Goal: Transaction & Acquisition: Subscribe to service/newsletter

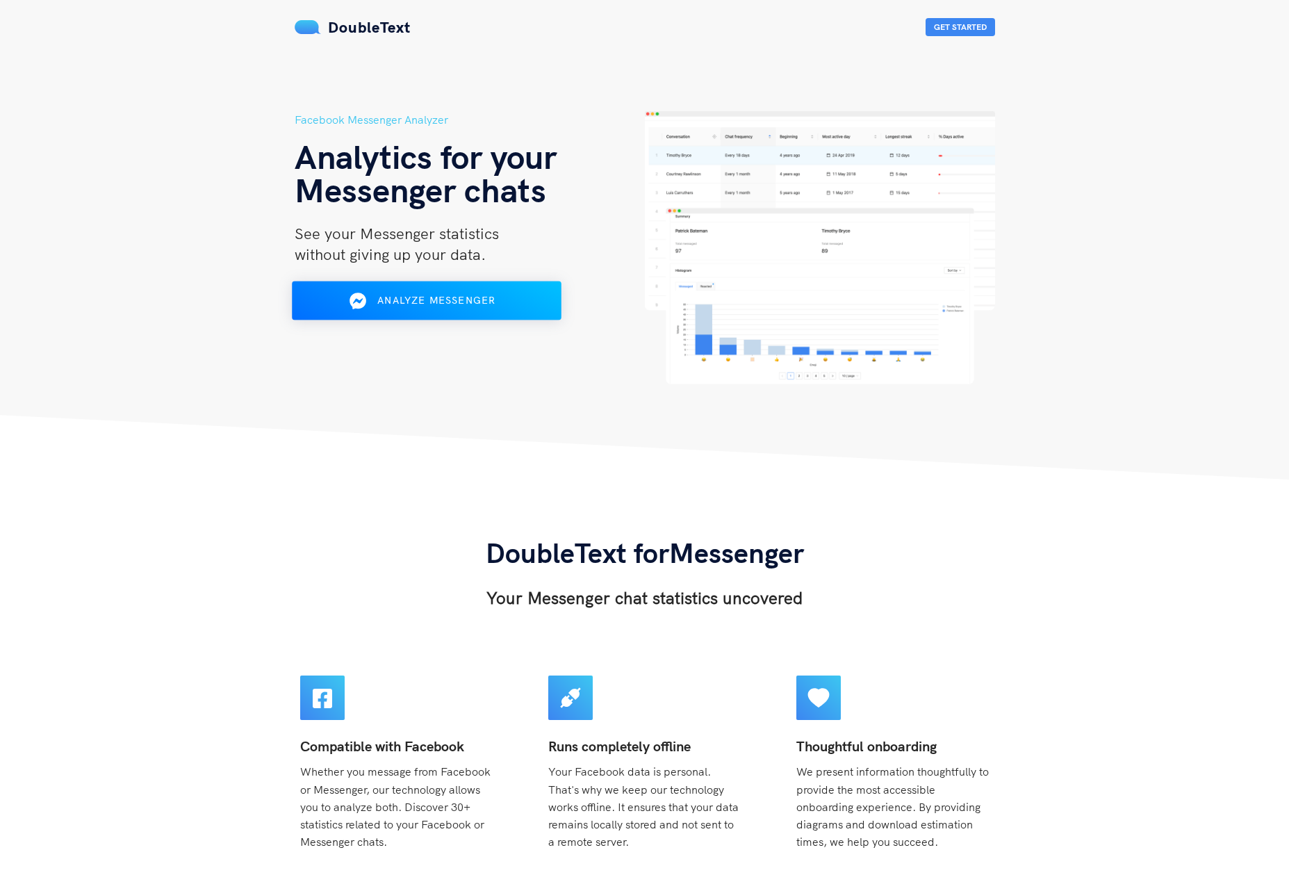
click at [507, 291] on div "Analyze Messenger" at bounding box center [426, 301] width 220 height 22
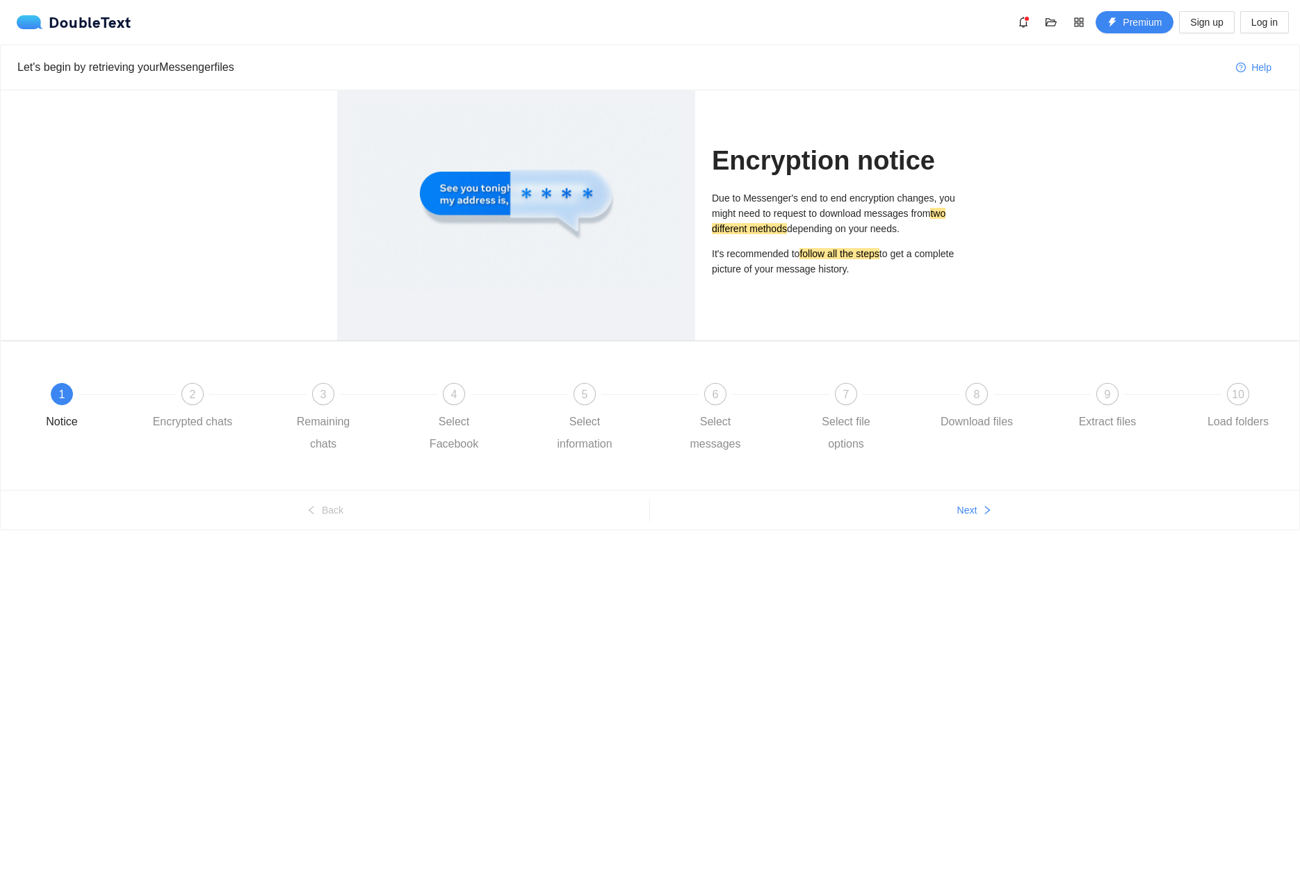
click at [500, 180] on div at bounding box center [516, 197] width 330 height 186
click at [893, 246] on p "It's recommended to follow all the steps to get a complete picture of your mess…" at bounding box center [837, 261] width 251 height 31
click at [886, 271] on p "It's recommended to follow all the steps to get a complete picture of your mess…" at bounding box center [837, 261] width 251 height 31
click at [510, 234] on div at bounding box center [516, 197] width 330 height 186
click at [959, 509] on span "Next" at bounding box center [967, 510] width 20 height 15
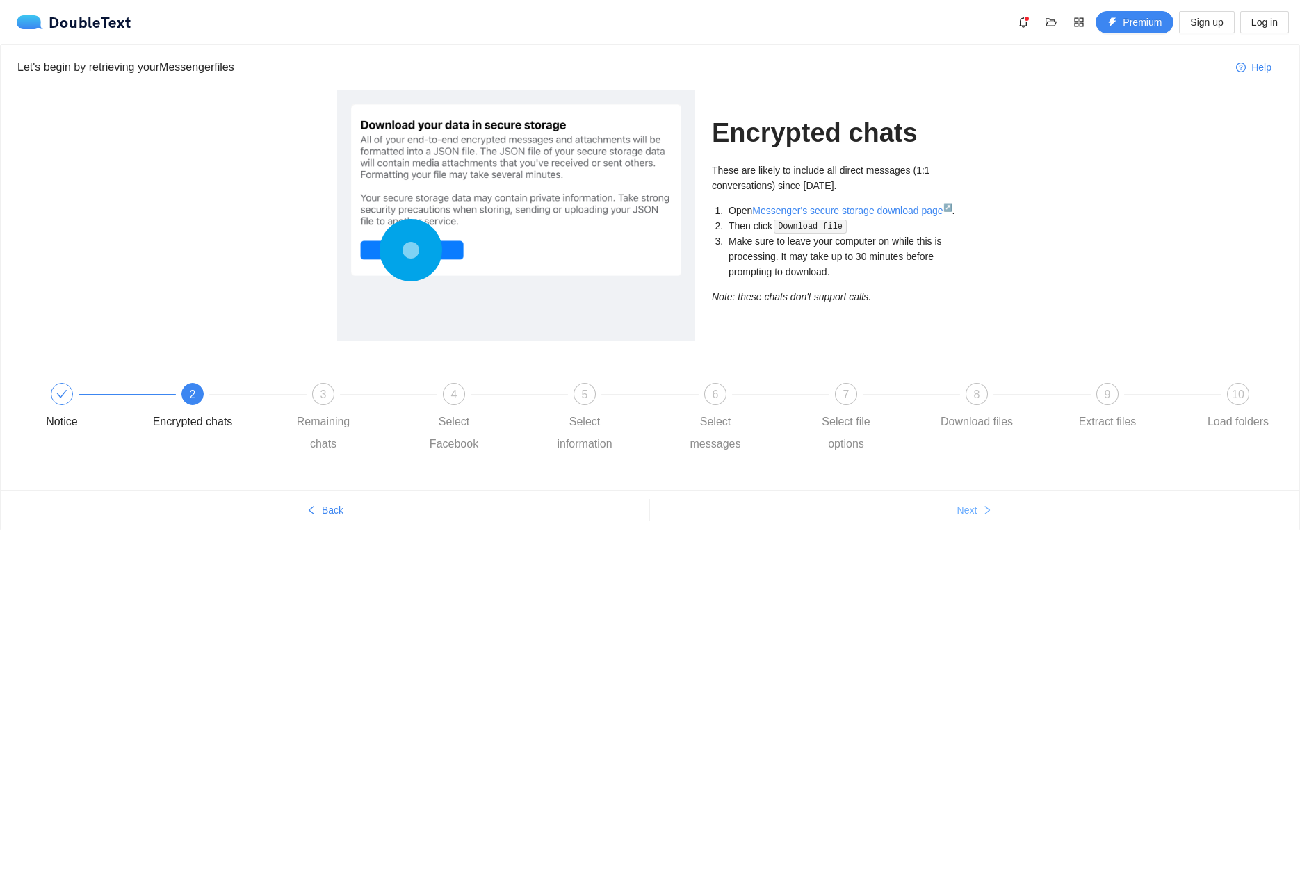
click at [975, 507] on span "Next" at bounding box center [967, 510] width 20 height 15
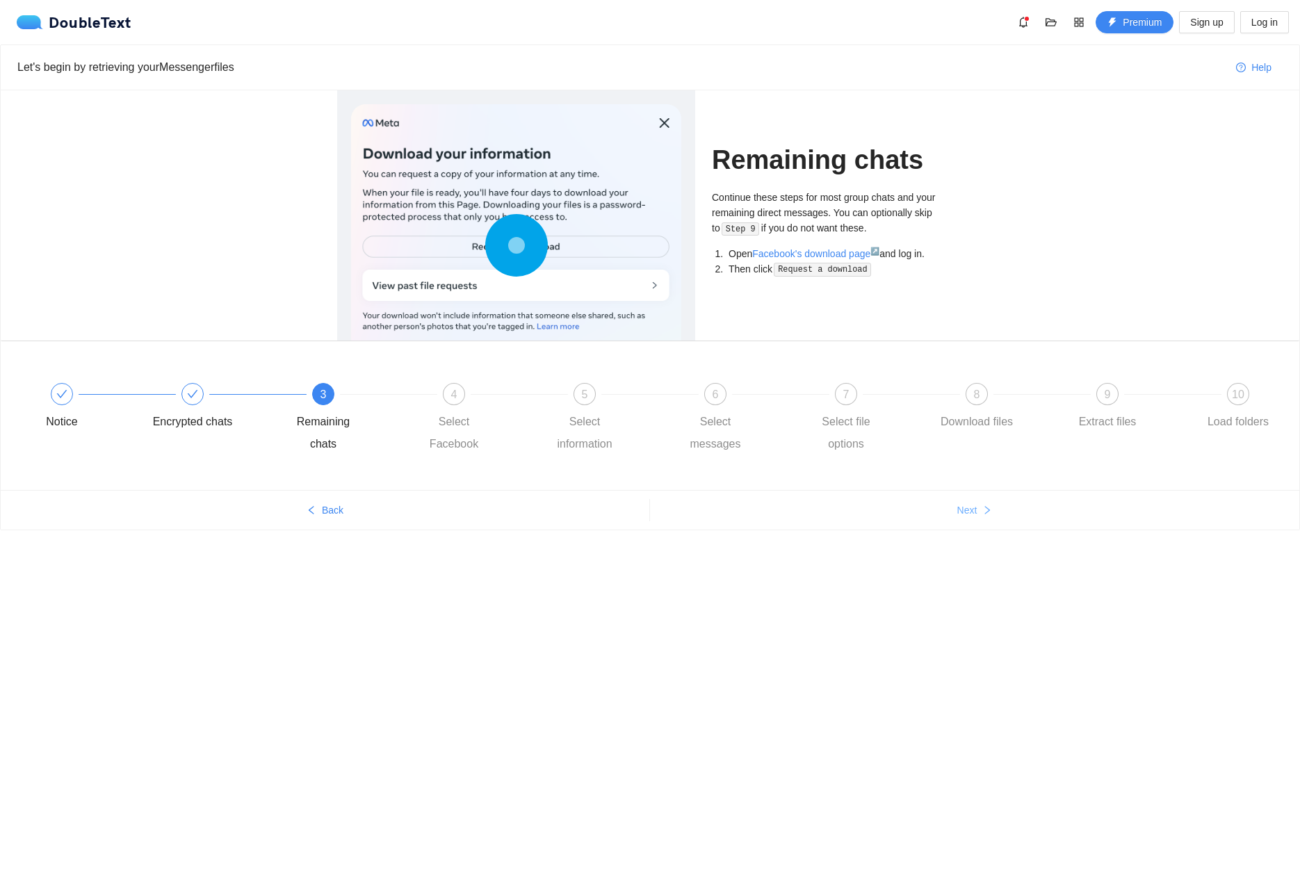
click at [975, 507] on span "Next" at bounding box center [967, 510] width 20 height 15
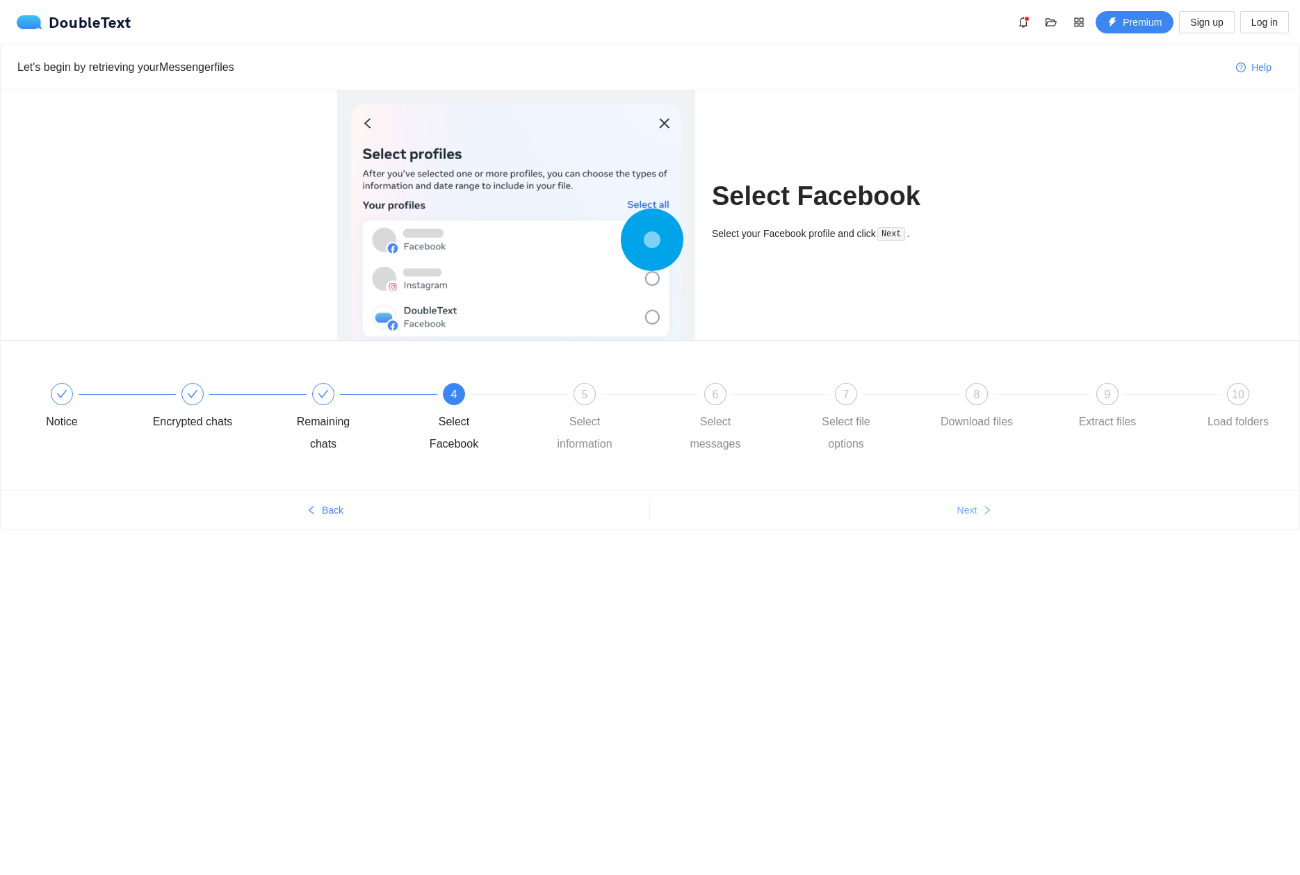
click at [975, 507] on span "Next" at bounding box center [967, 510] width 20 height 15
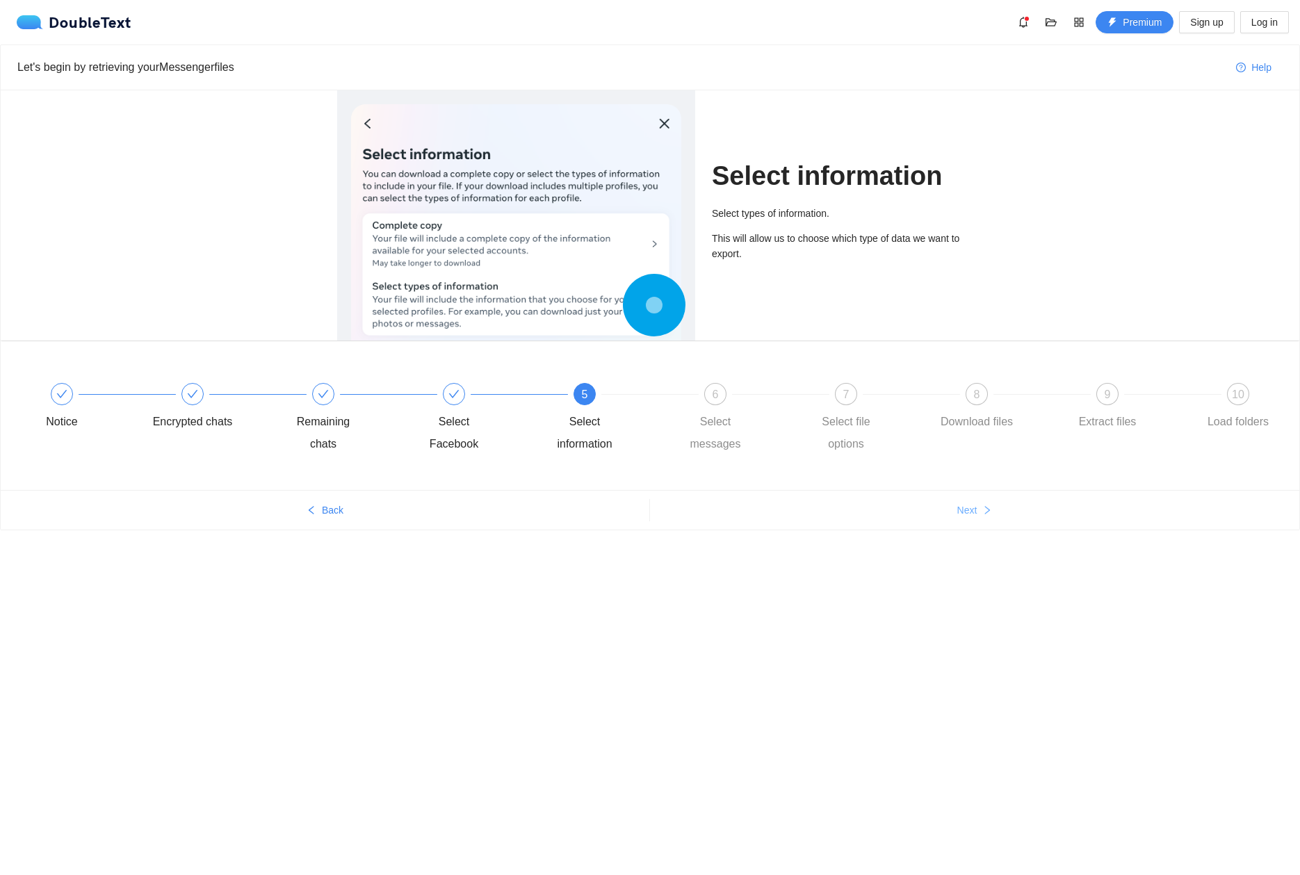
click at [975, 507] on span "Next" at bounding box center [967, 510] width 20 height 15
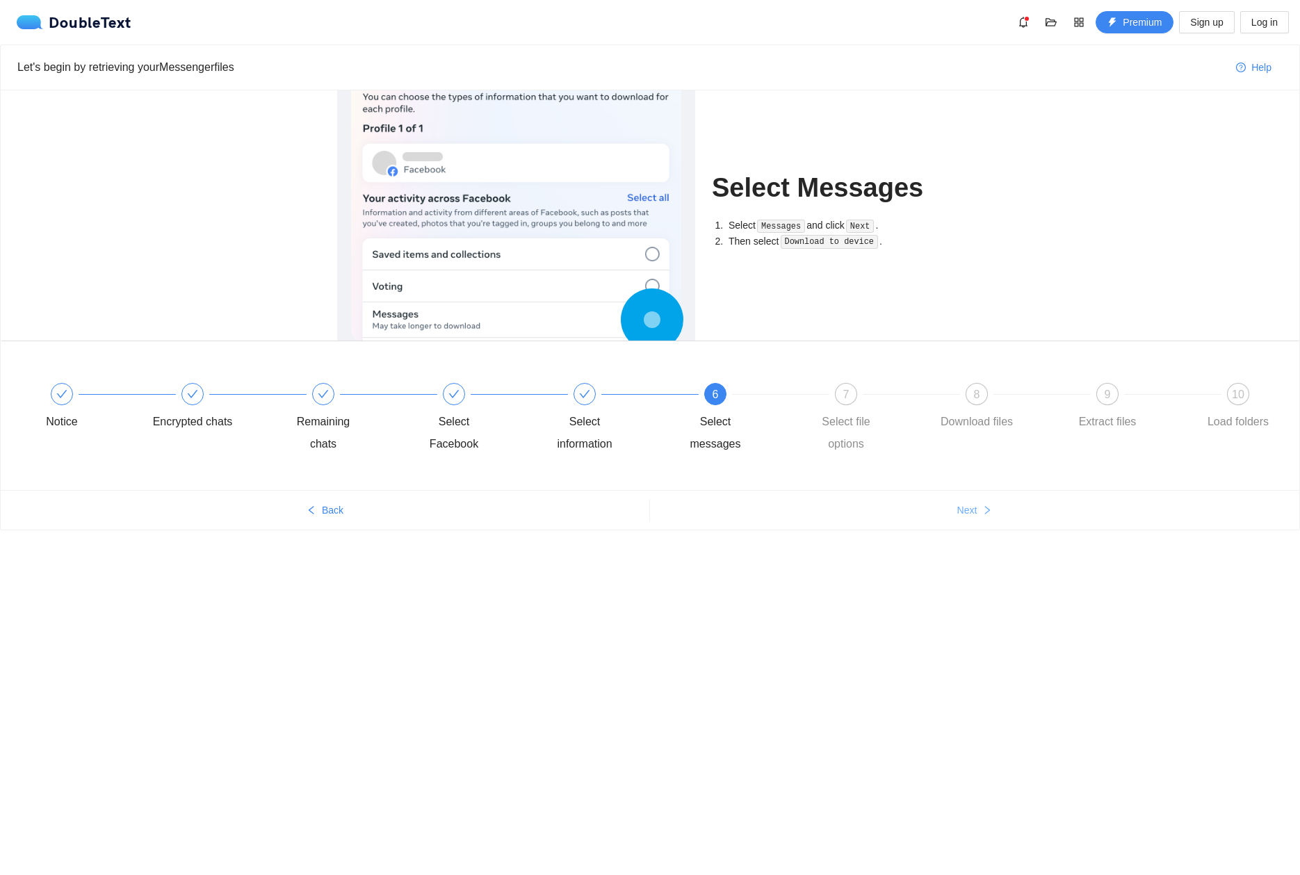
click at [975, 507] on span "Next" at bounding box center [967, 510] width 20 height 15
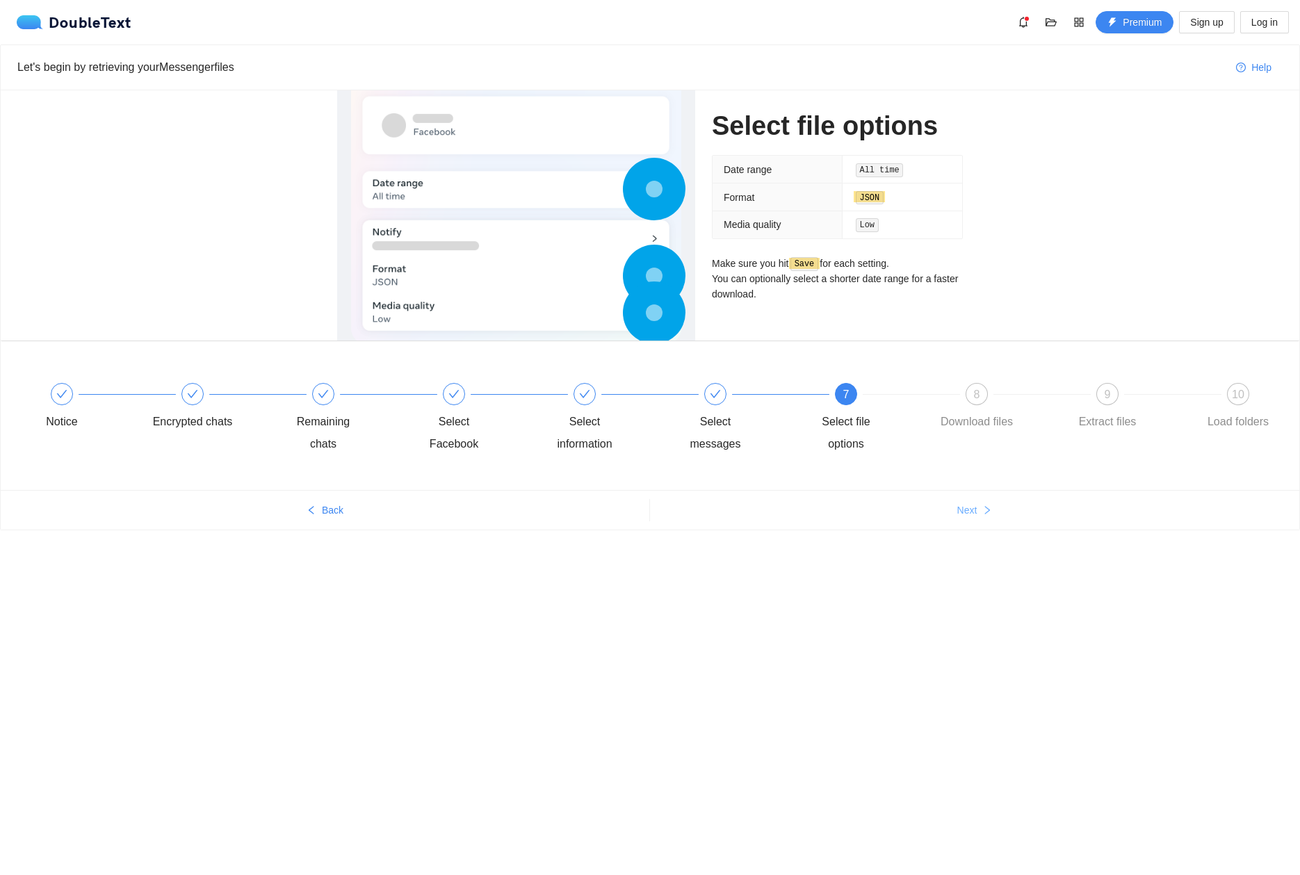
click at [975, 507] on span "Next" at bounding box center [967, 510] width 20 height 15
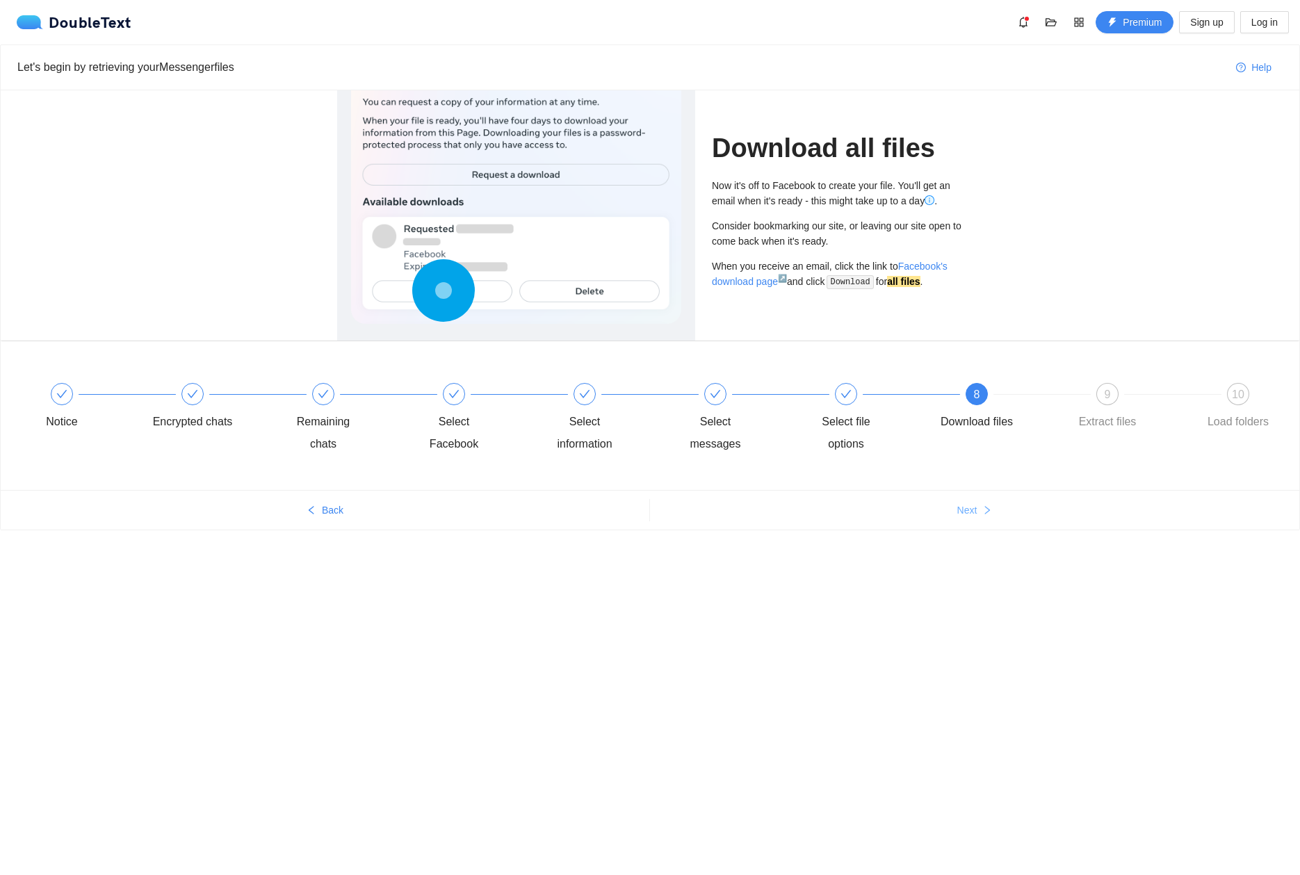
click at [975, 507] on span "Next" at bounding box center [967, 510] width 20 height 15
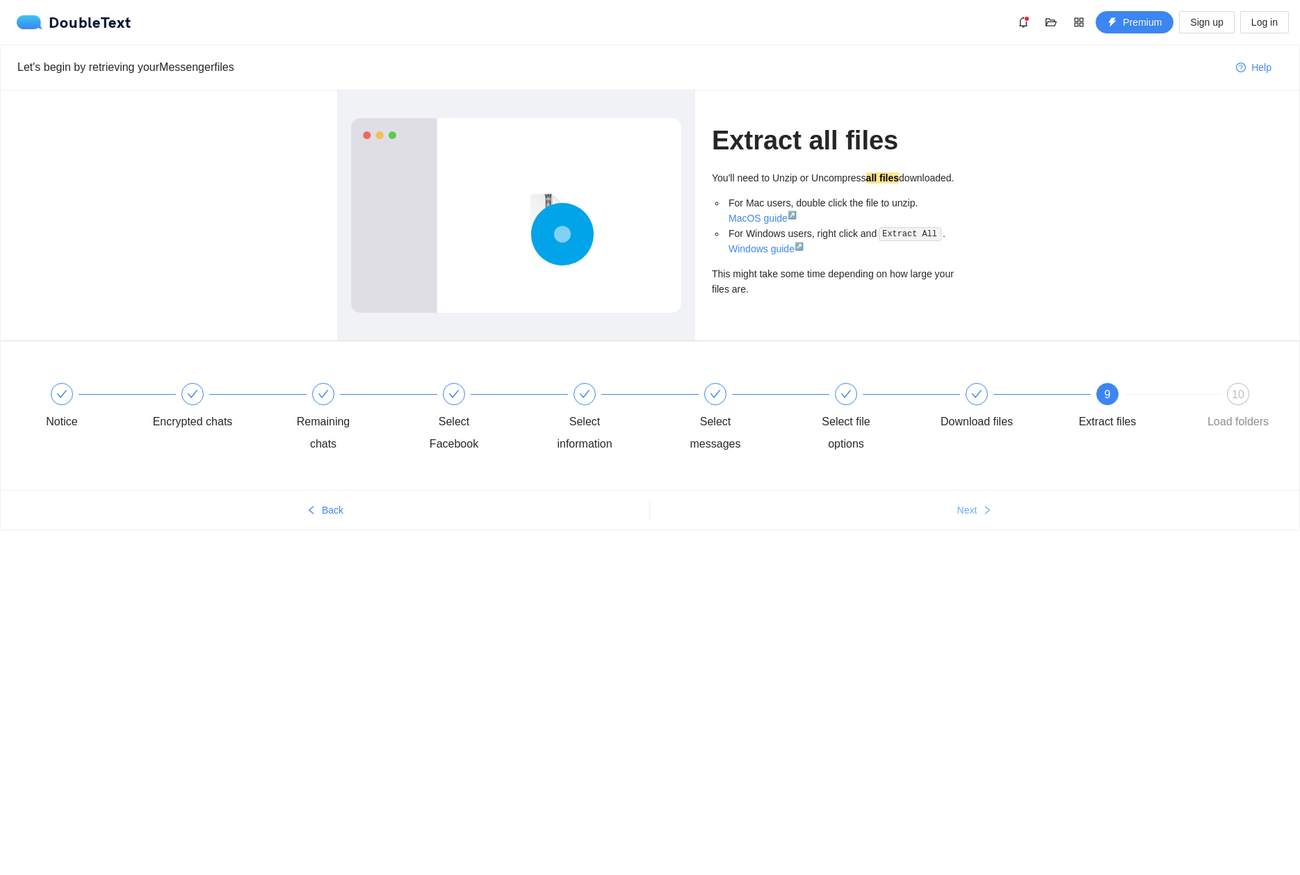
click at [975, 507] on span "Next" at bounding box center [967, 510] width 20 height 15
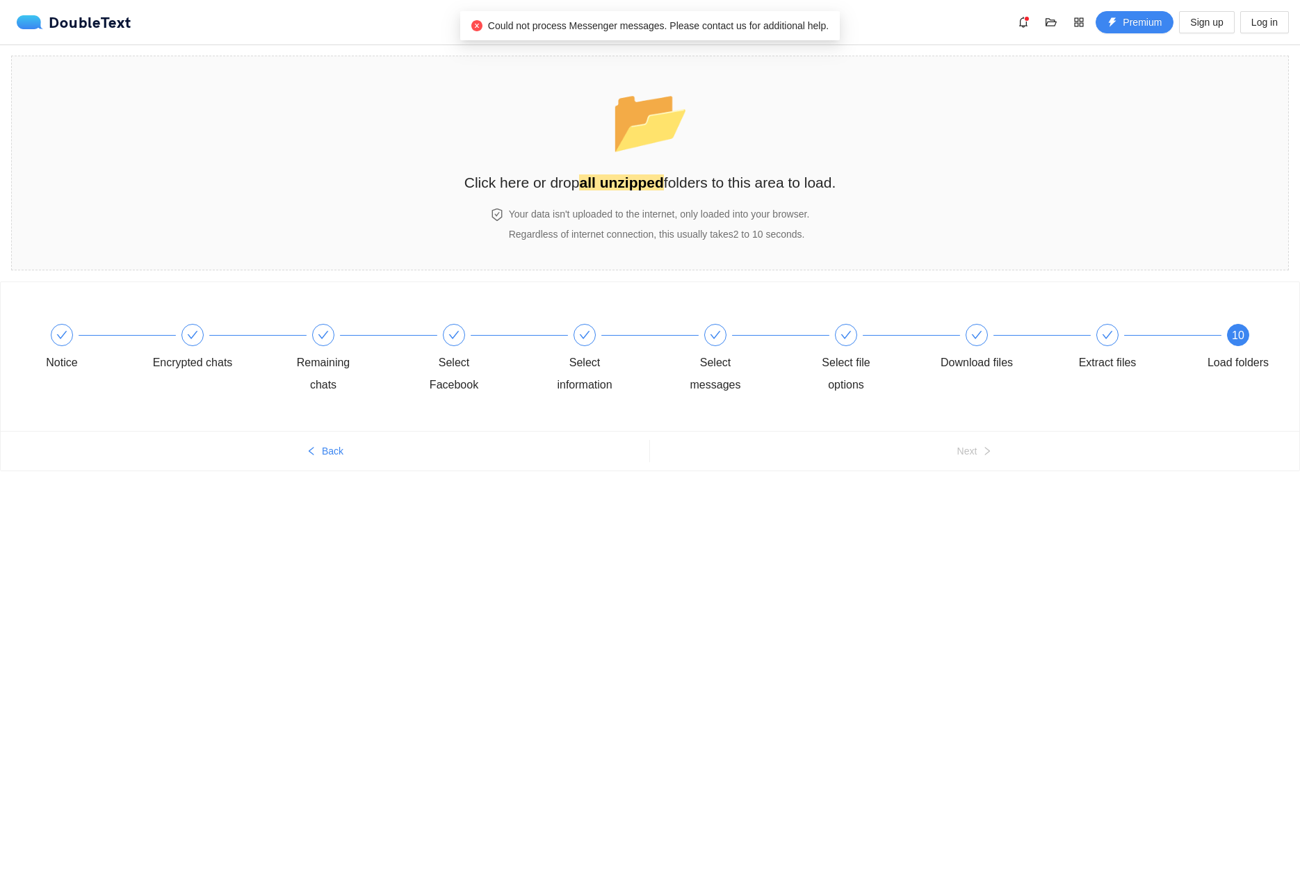
click at [847, 462] on ul "Back Next" at bounding box center [650, 451] width 1298 height 40
drag, startPoint x: 1055, startPoint y: 403, endPoint x: 1065, endPoint y: 398, distance: 11.2
click at [1054, 402] on div "Notice Encrypted chats Remaining chats Select Facebook Select information Selec…" at bounding box center [650, 360] width 1257 height 100
click at [331, 459] on button "Back" at bounding box center [325, 451] width 649 height 22
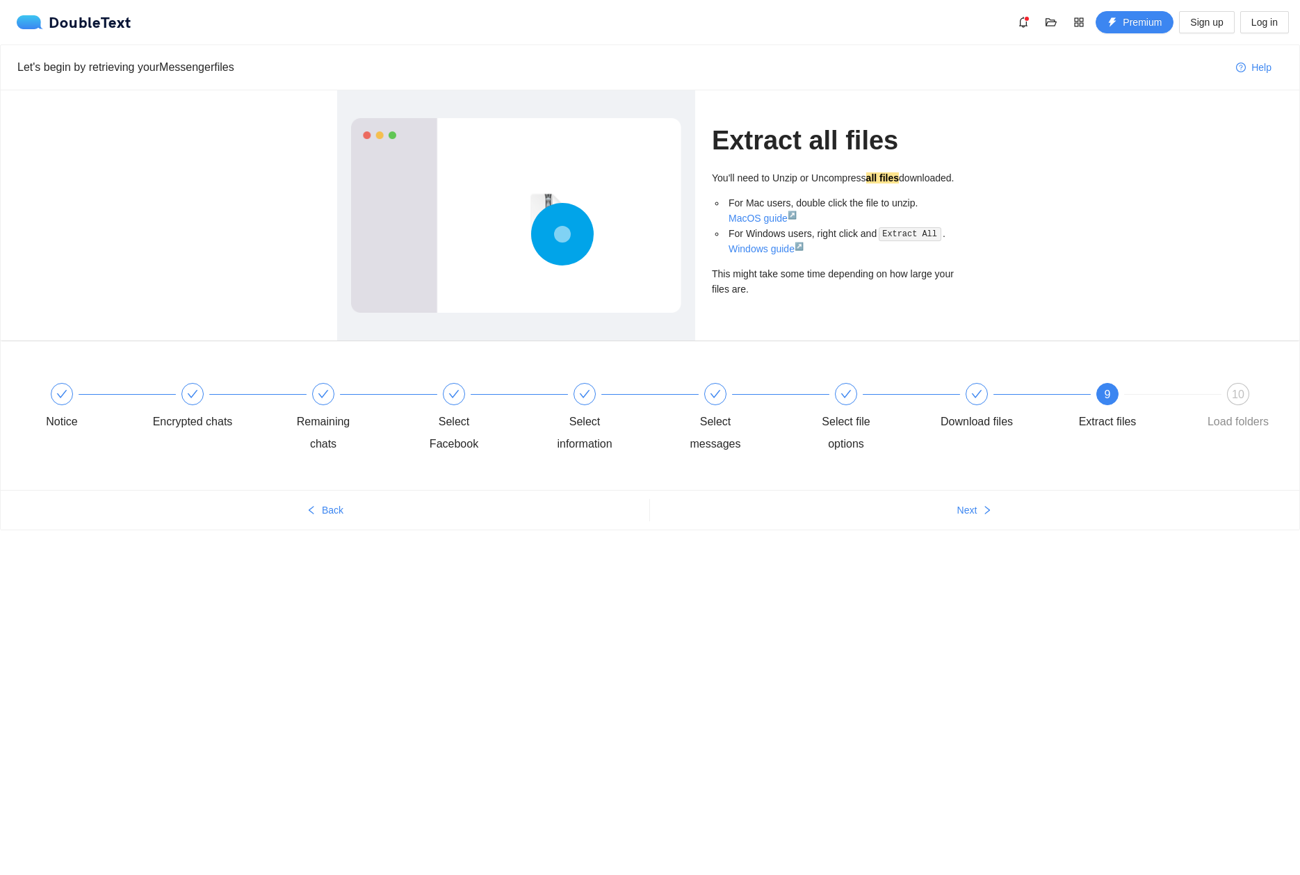
click at [331, 458] on div "Notice Encrypted chats Remaining chats Select Facebook Select information Selec…" at bounding box center [650, 419] width 1257 height 100
click at [330, 520] on button "Back" at bounding box center [325, 510] width 649 height 22
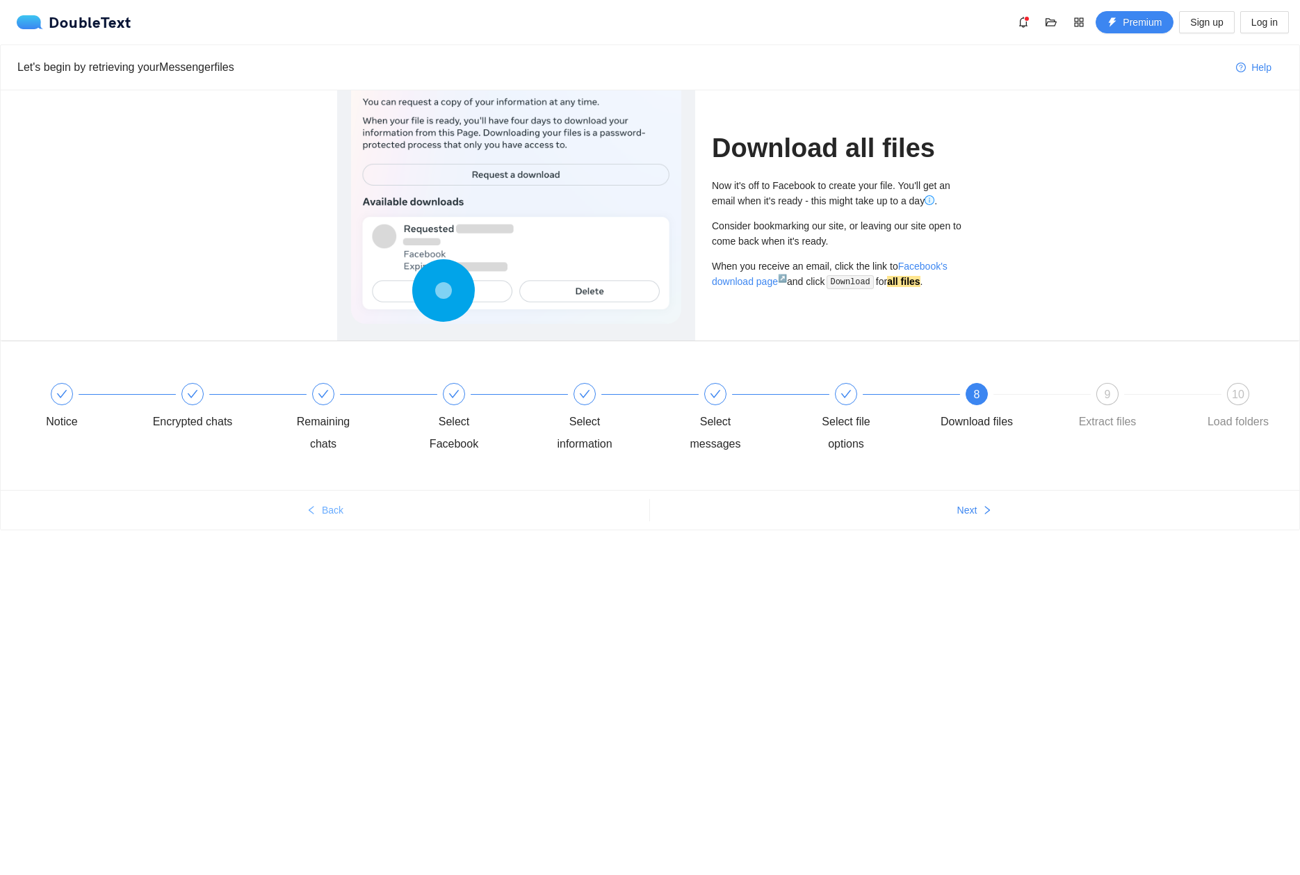
drag, startPoint x: 330, startPoint y: 521, endPoint x: 586, endPoint y: 512, distance: 256.0
click at [594, 512] on button "Back" at bounding box center [325, 510] width 649 height 22
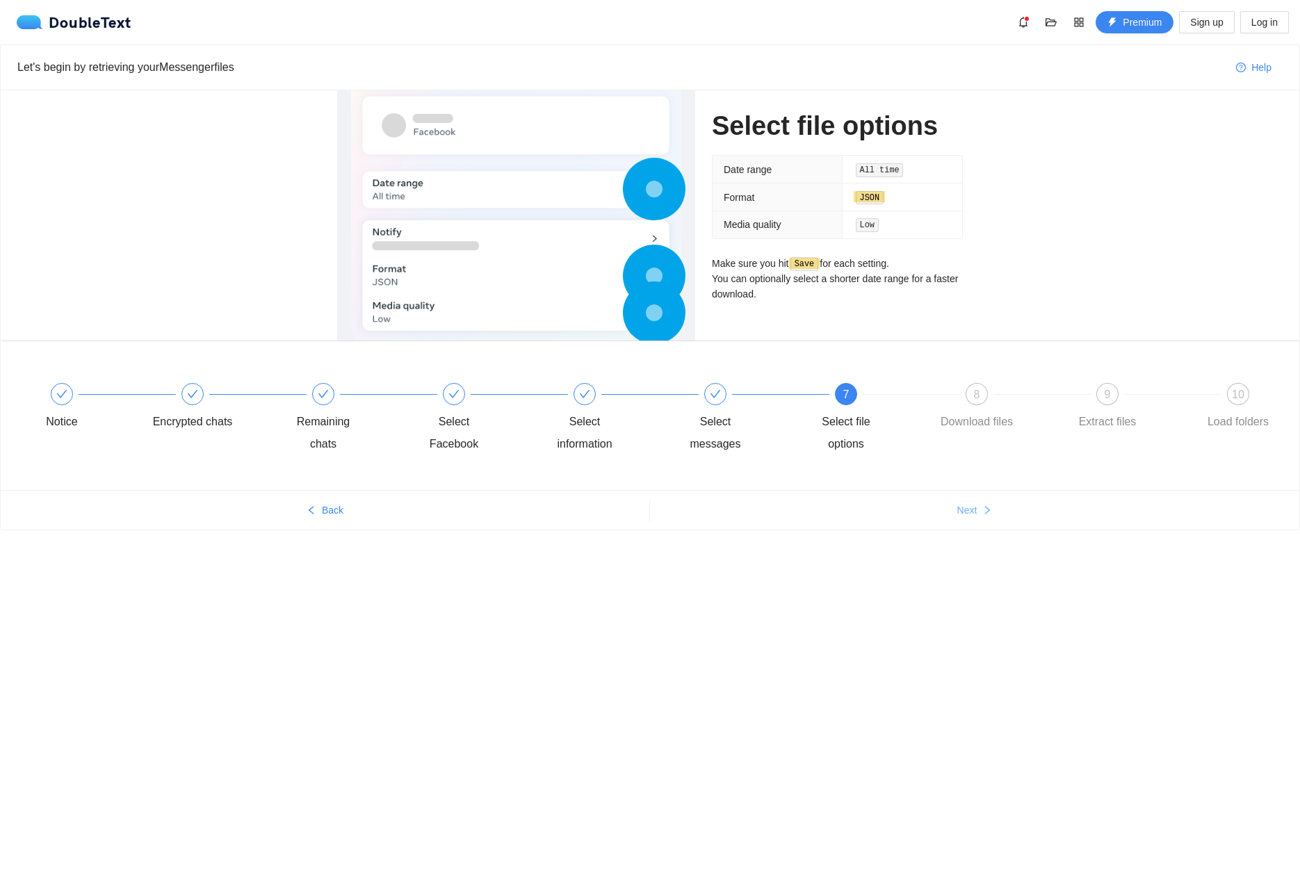
click at [975, 507] on span "Next" at bounding box center [967, 510] width 20 height 15
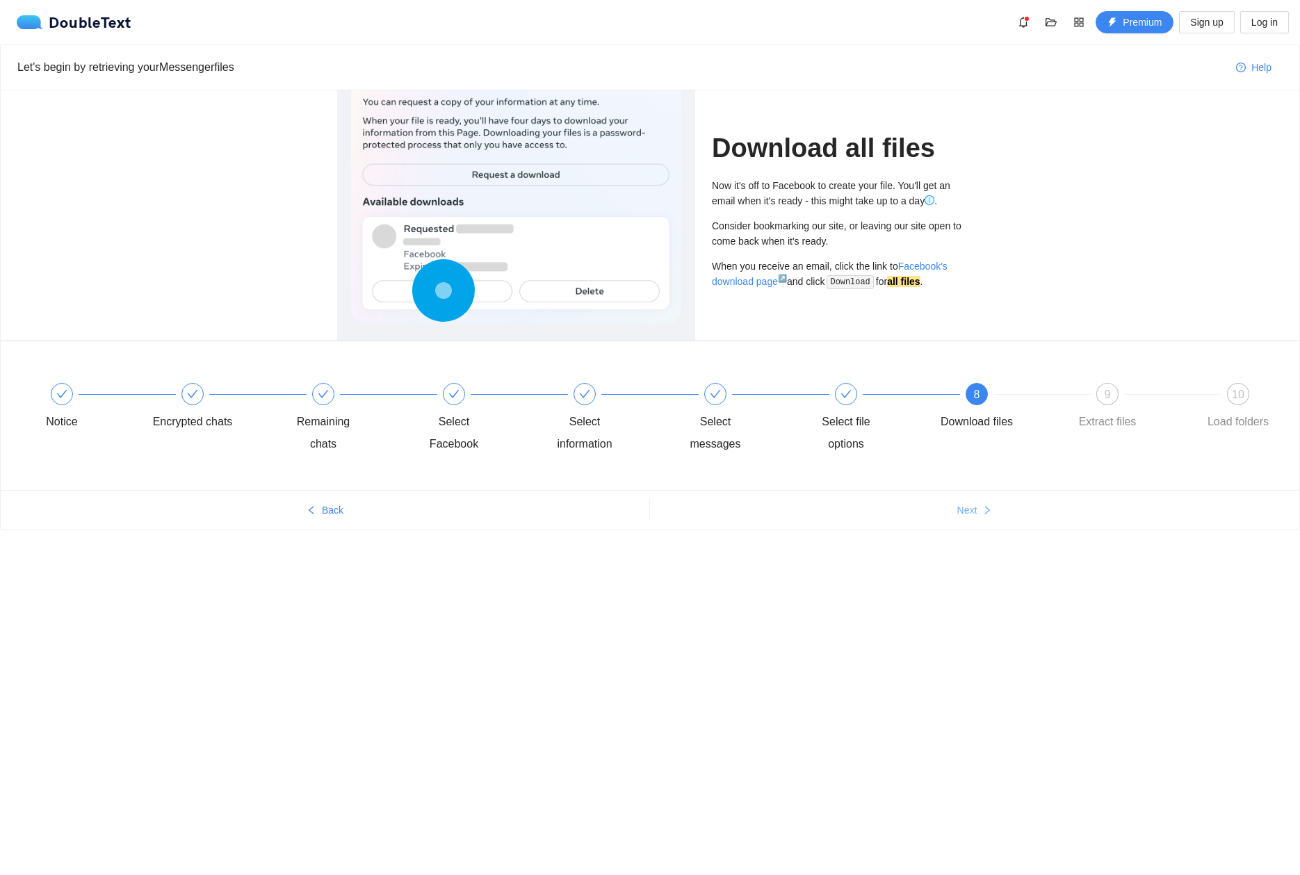
click at [975, 507] on span "Next" at bounding box center [967, 510] width 20 height 15
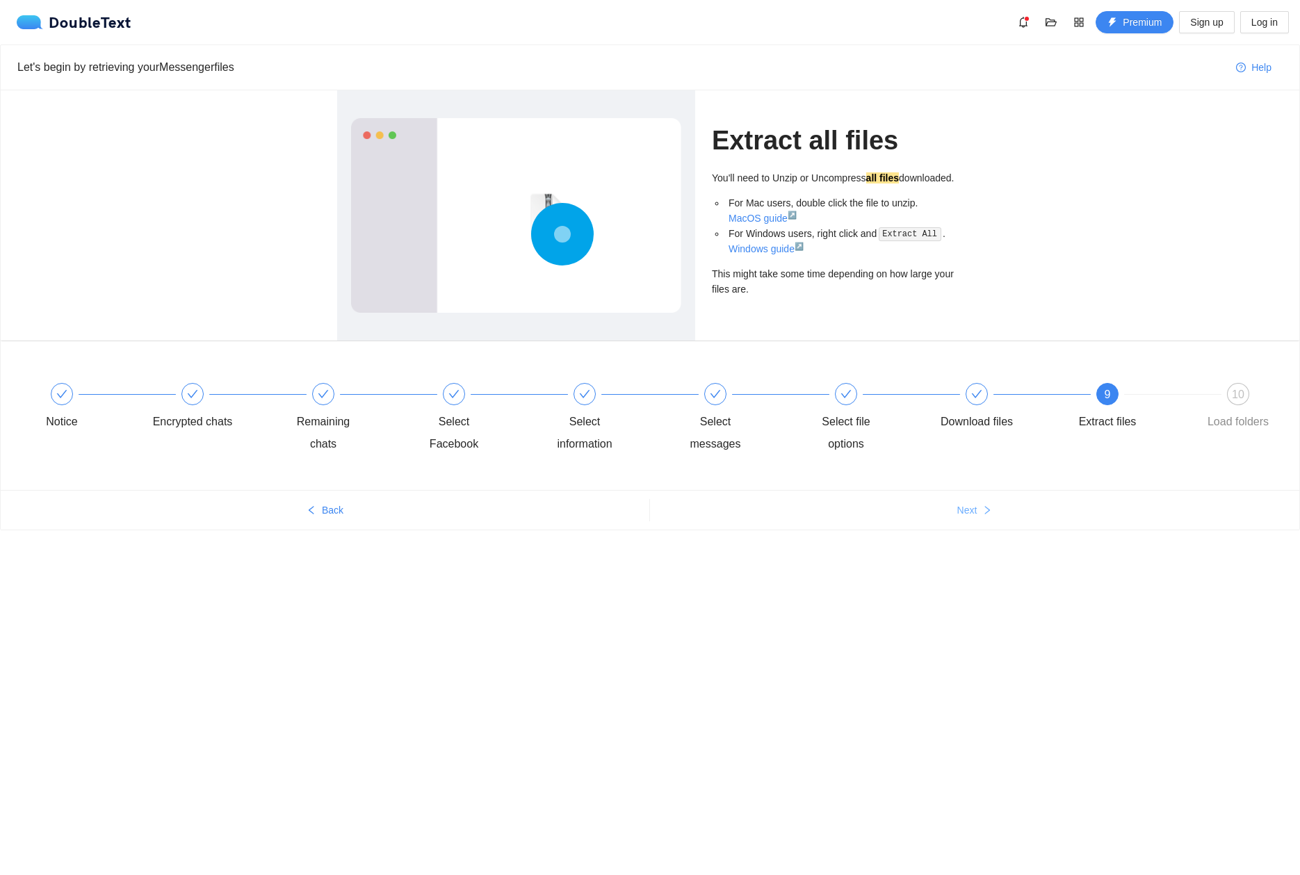
click at [975, 507] on span "Next" at bounding box center [967, 510] width 20 height 15
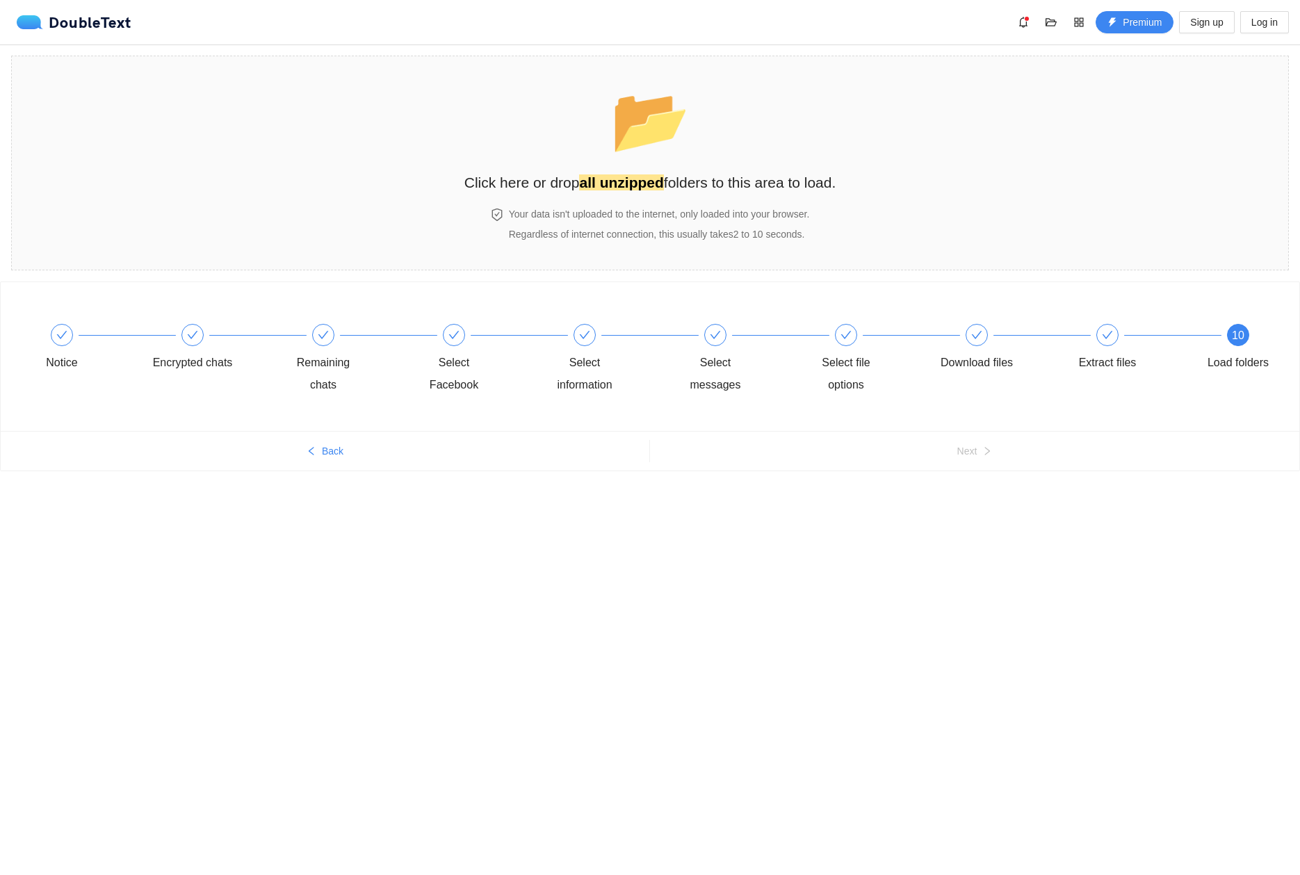
click at [1279, 544] on body "DoubleText Premium Sign up Log in 📂 Click here or drop all unzipped folders to …" at bounding box center [650, 437] width 1300 height 875
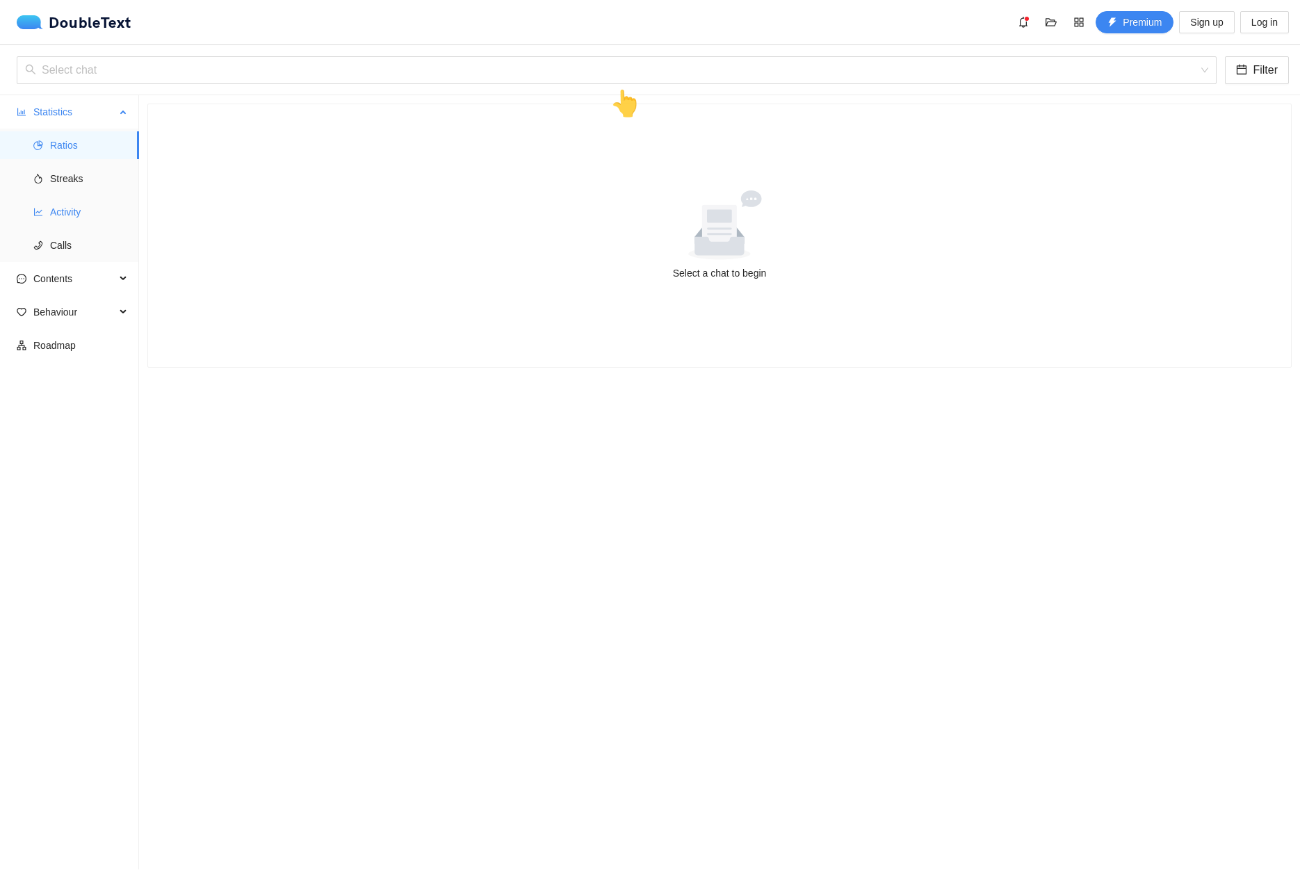
click at [90, 215] on span "Activity" at bounding box center [89, 212] width 78 height 28
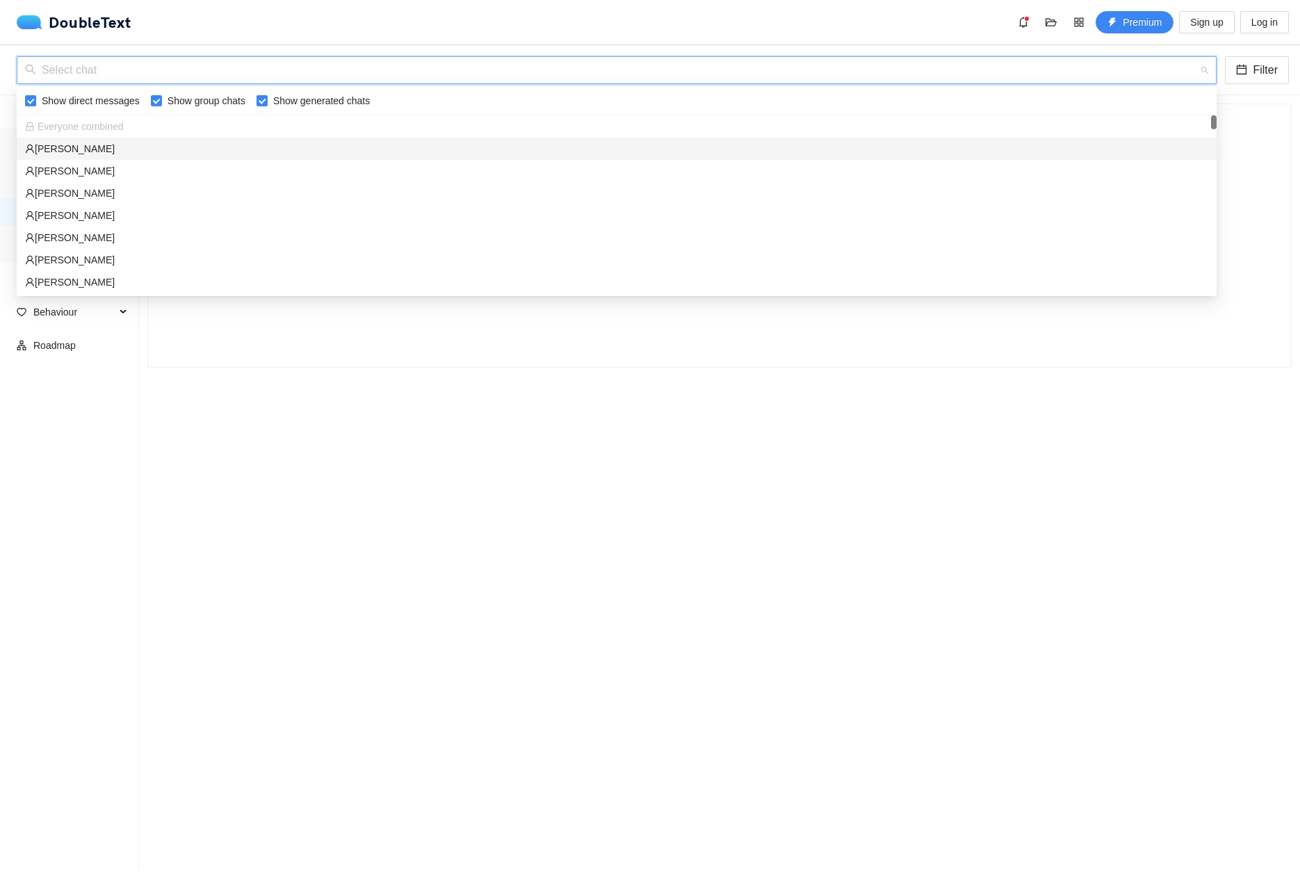
click at [396, 75] on input "search" at bounding box center [611, 70] width 1173 height 26
click at [79, 195] on div "[PERSON_NAME]" at bounding box center [616, 194] width 1183 height 15
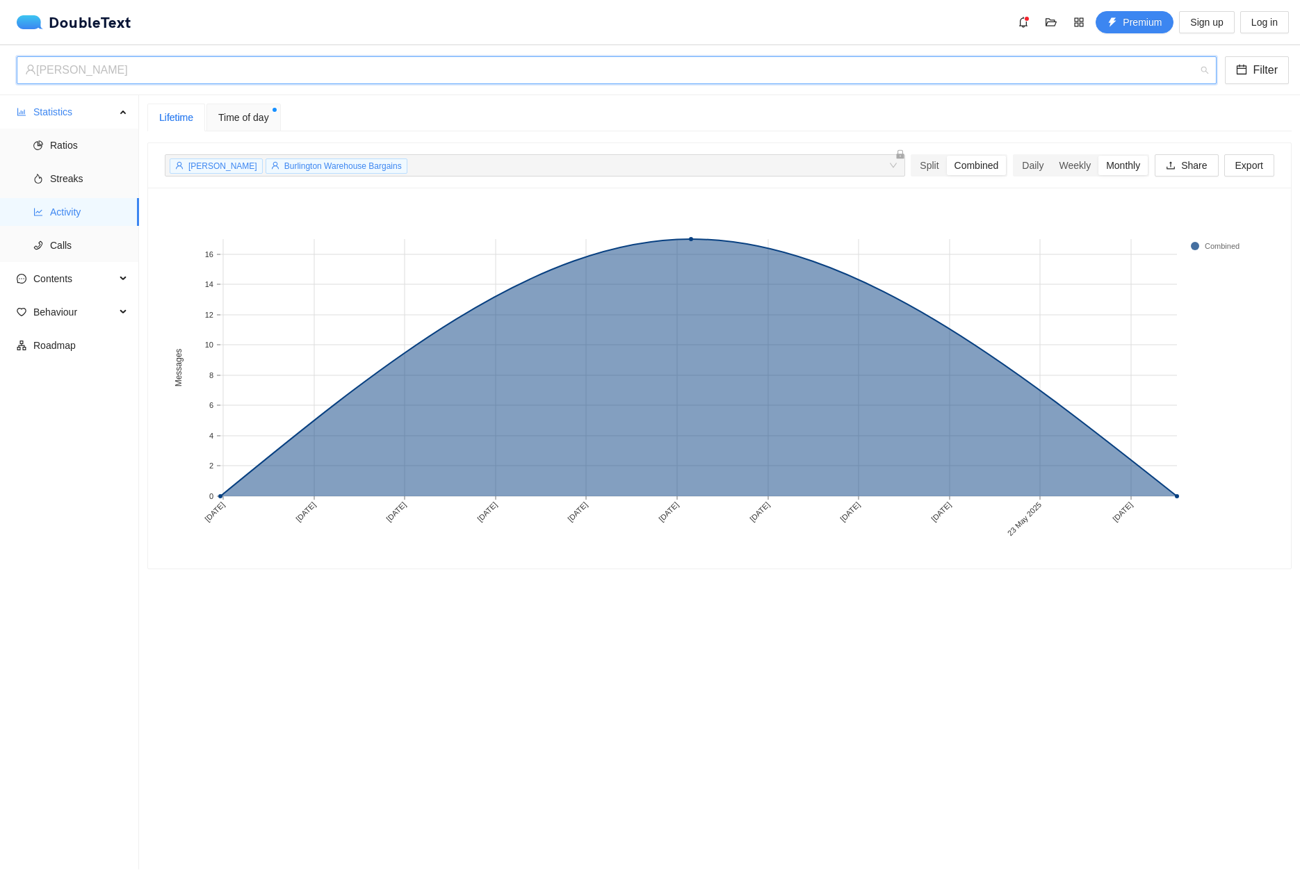
click at [224, 76] on div "[PERSON_NAME]" at bounding box center [610, 70] width 1171 height 26
click at [1243, 100] on section "Lifetime Time of day [PERSON_NAME] Burlington Warehouse Bargains + 0 ... Split …" at bounding box center [719, 482] width 1161 height 774
click at [1142, 24] on span "Premium" at bounding box center [1142, 22] width 39 height 15
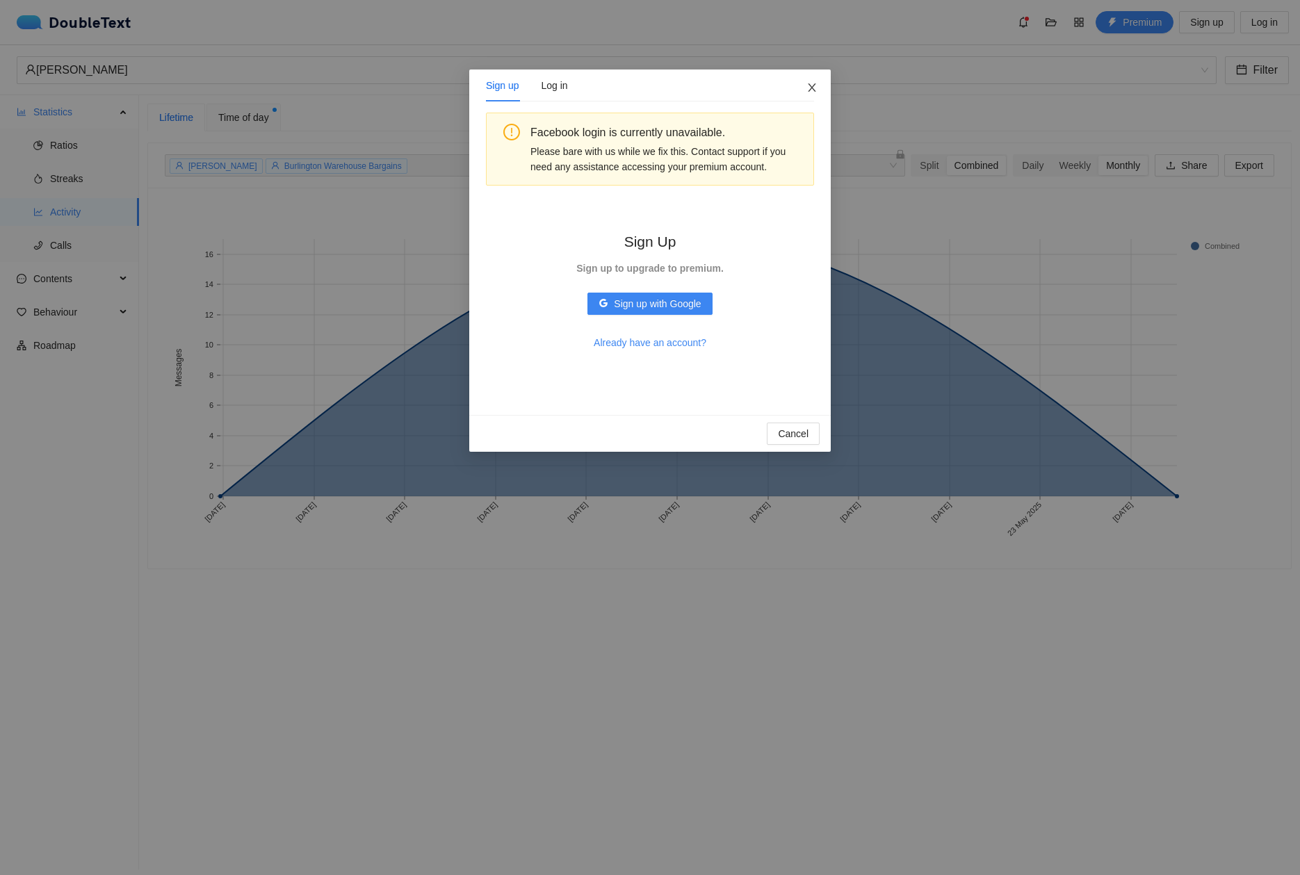
click at [817, 89] on span "Close" at bounding box center [812, 89] width 38 height 38
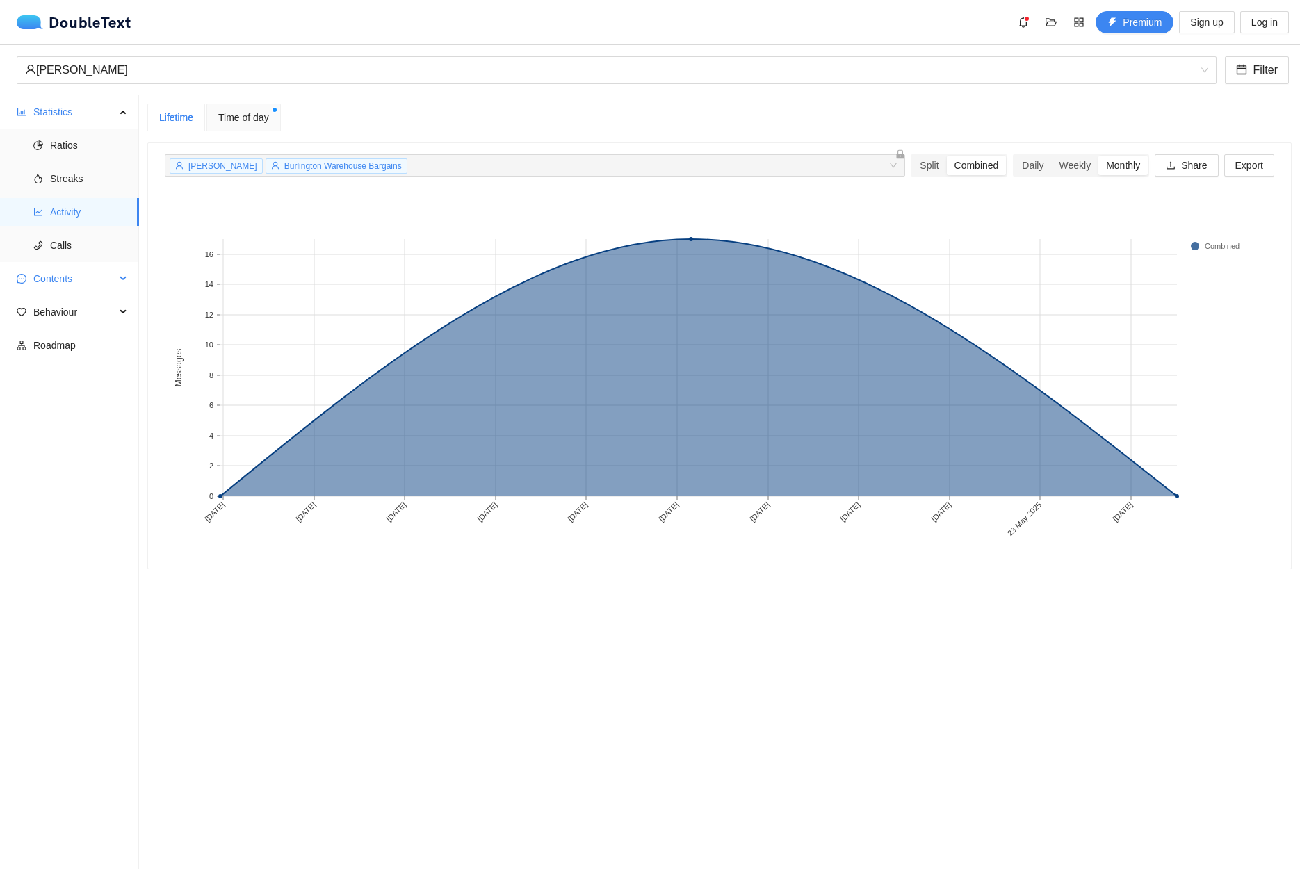
click at [57, 268] on span "Contents" at bounding box center [74, 279] width 82 height 28
click at [67, 410] on span "Behaviour" at bounding box center [74, 412] width 82 height 28
click at [68, 453] on span "Engagement" at bounding box center [89, 446] width 78 height 28
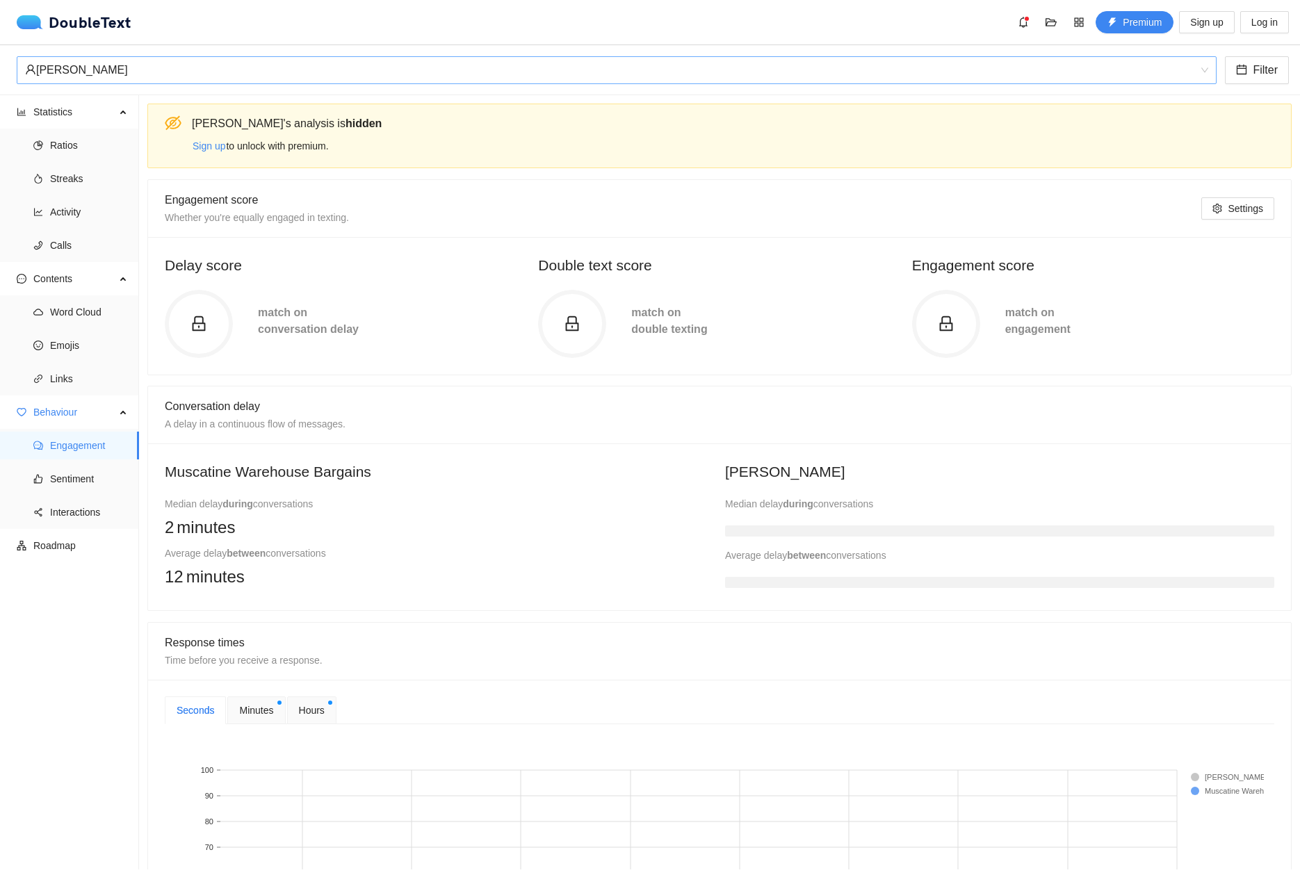
click at [355, 65] on div "[PERSON_NAME]" at bounding box center [610, 70] width 1171 height 26
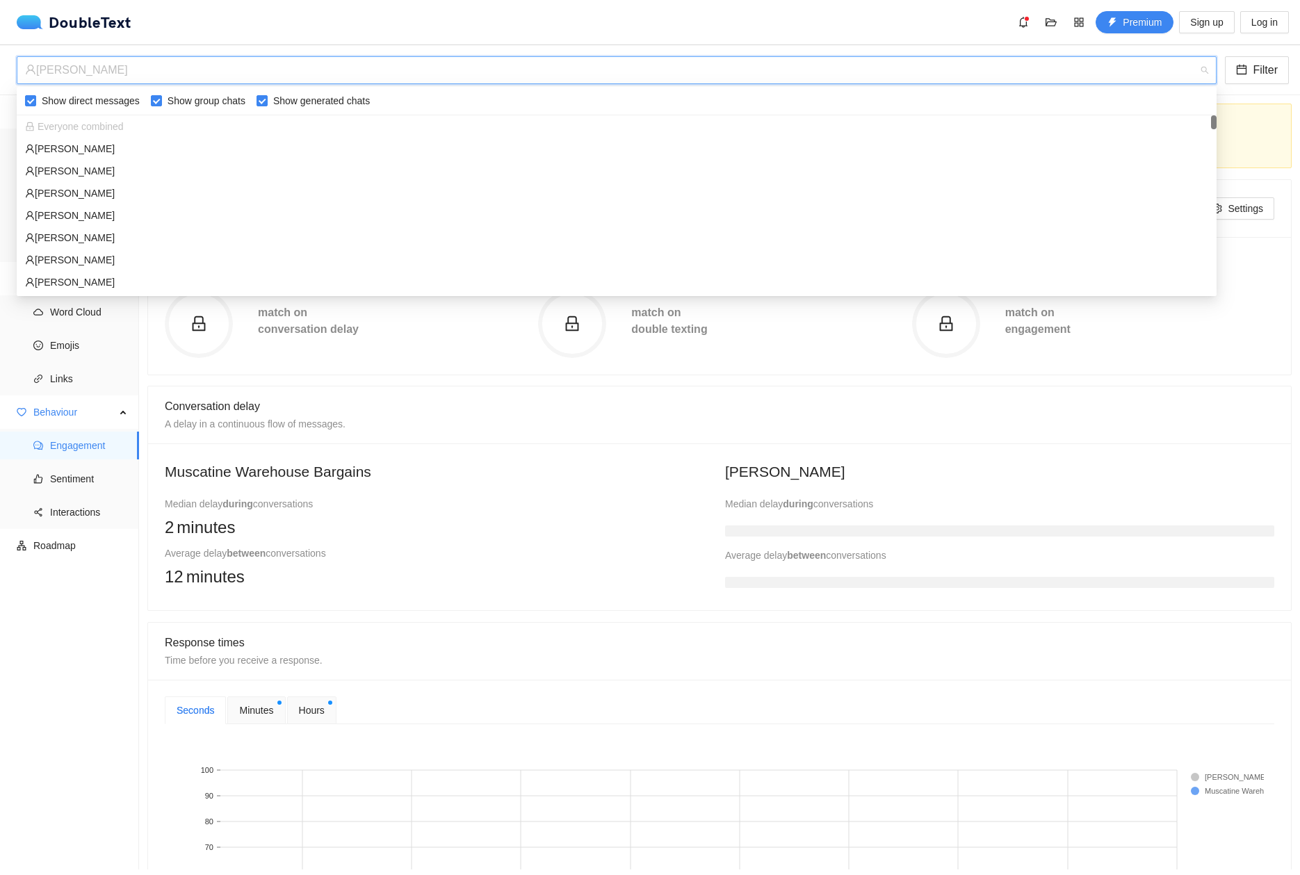
click at [61, 123] on span "Everyone combined" at bounding box center [74, 126] width 99 height 11
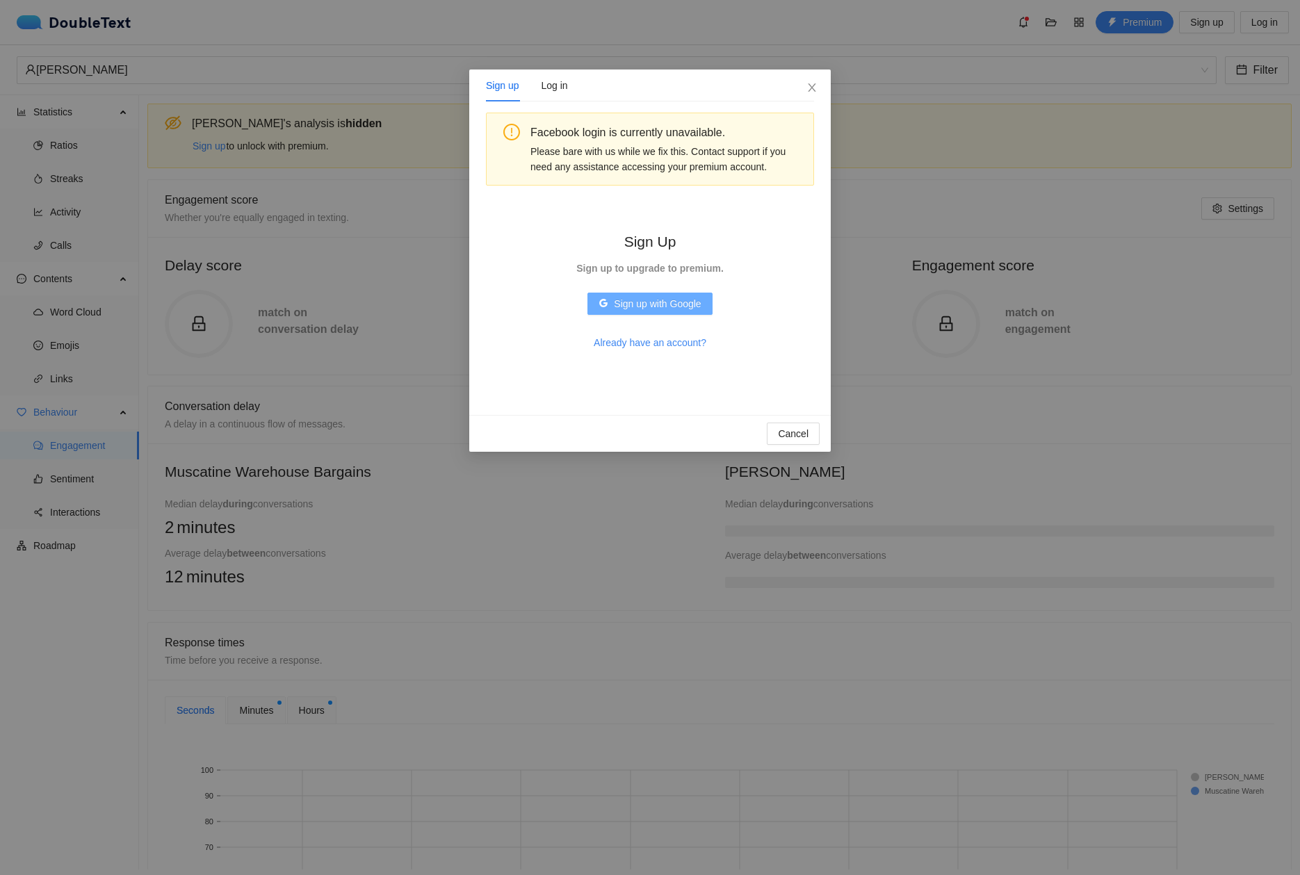
click at [672, 304] on span "Sign up with Google" at bounding box center [657, 303] width 87 height 15
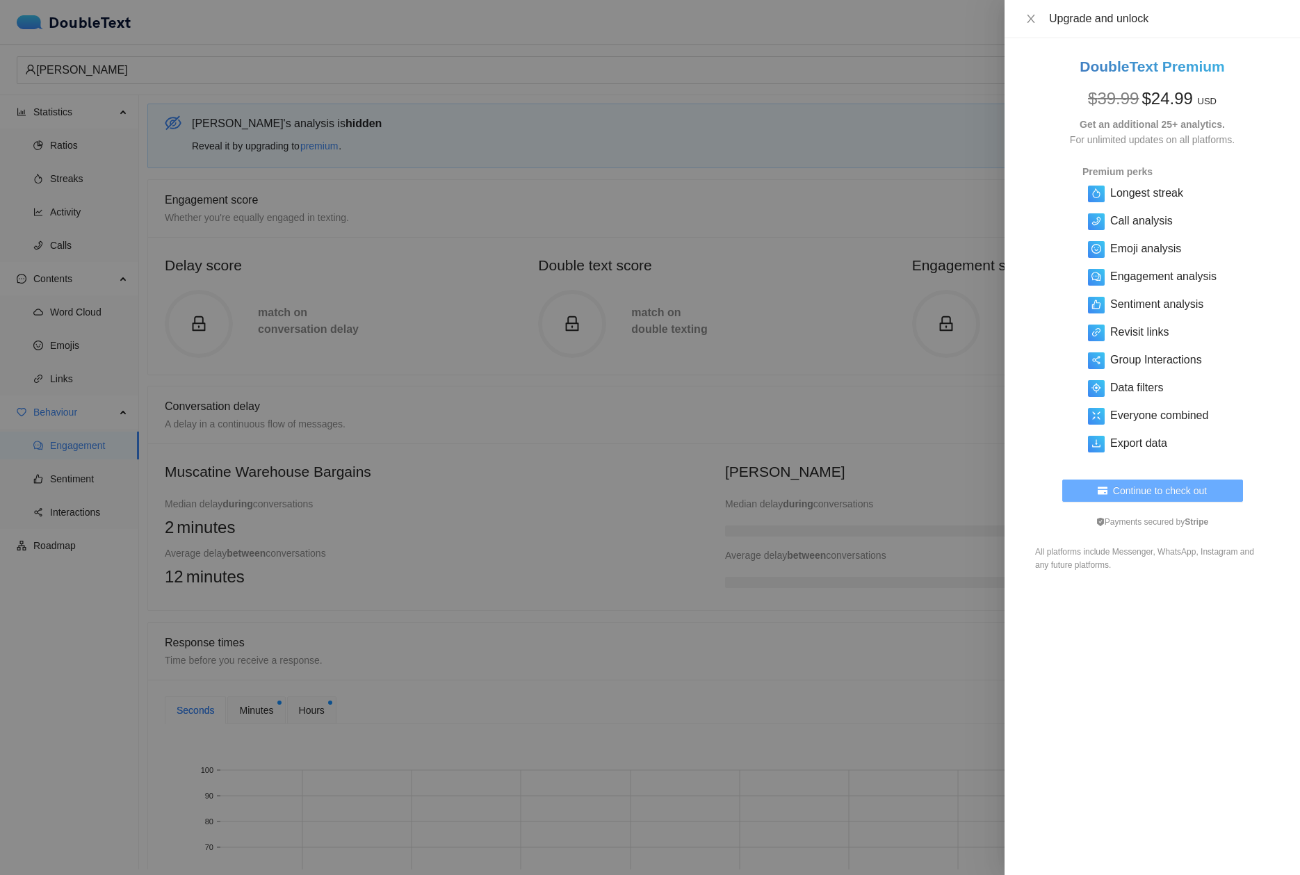
click at [1174, 493] on span "Continue to check out" at bounding box center [1160, 490] width 94 height 15
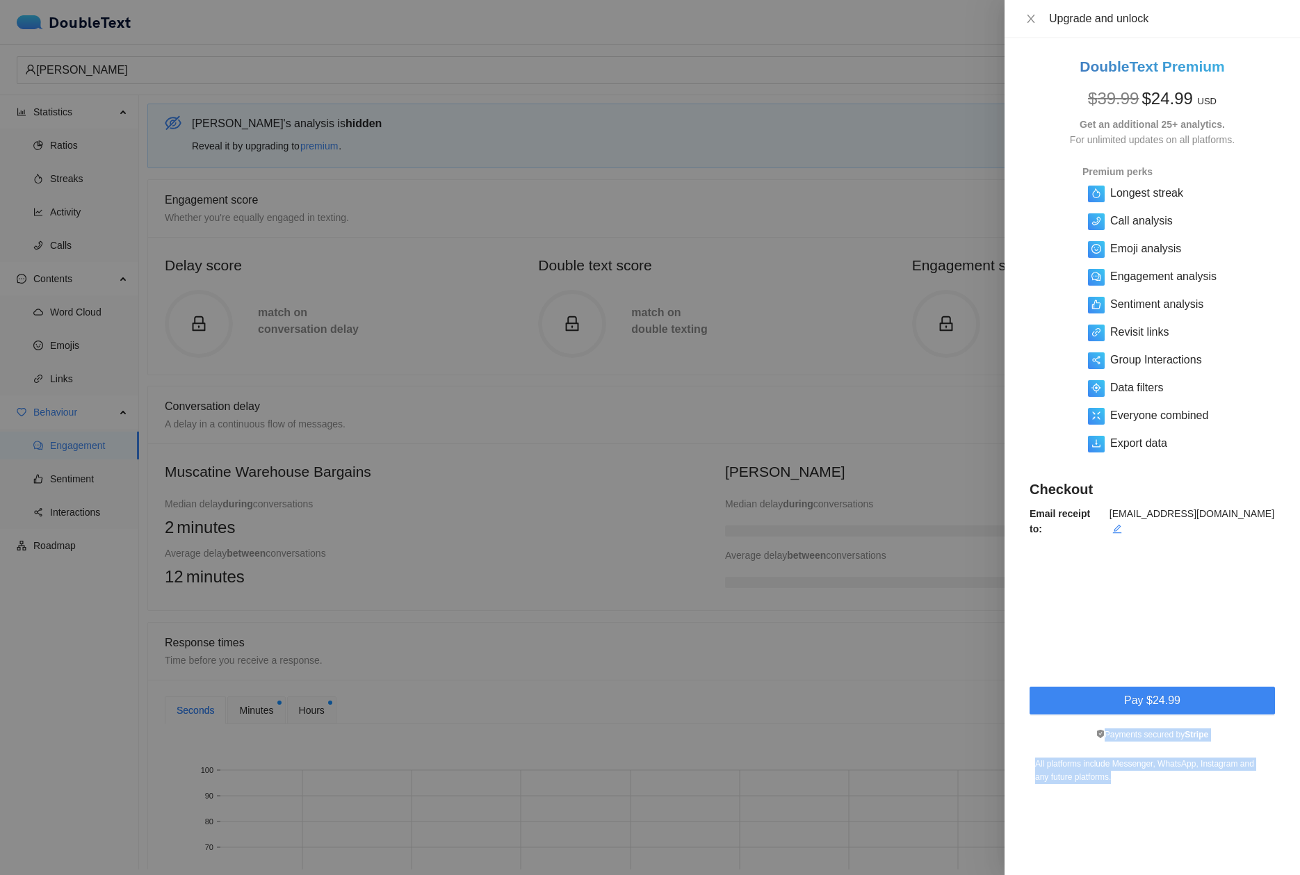
drag, startPoint x: 1201, startPoint y: 665, endPoint x: 1212, endPoint y: 796, distance: 131.8
click at [1213, 795] on div "DoubleText Premium $ 39.99 $ 24.99 USD Get an additional 25+ analytics. For unl…" at bounding box center [1151, 456] width 295 height 837
click at [1212, 796] on div "DoubleText Premium $ 39.99 $ 24.99 USD Get an additional 25+ analytics. For unl…" at bounding box center [1151, 456] width 295 height 837
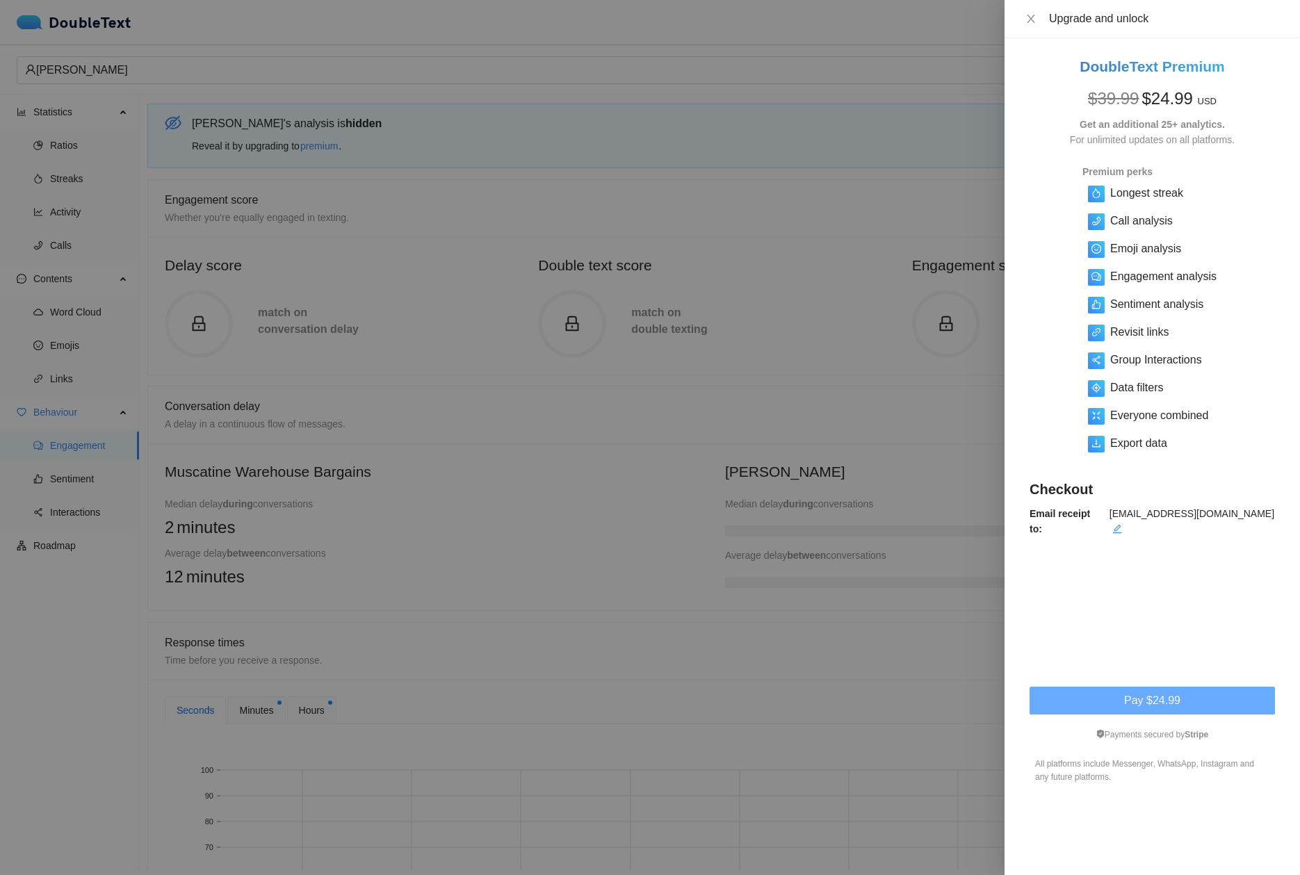
click at [1231, 687] on button "Pay $24.99" at bounding box center [1151, 701] width 245 height 28
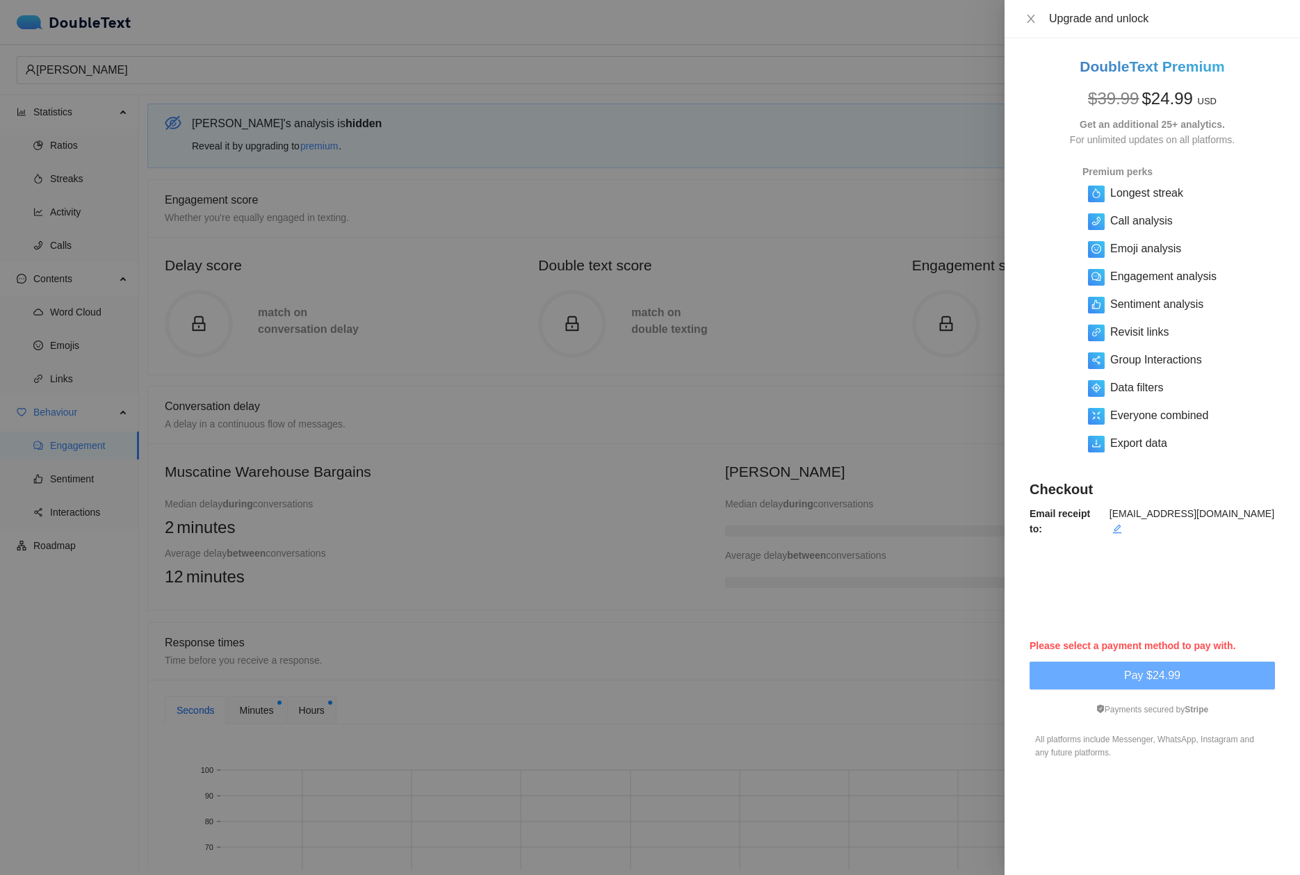
click at [1153, 667] on span "Pay $24.99" at bounding box center [1152, 675] width 56 height 17
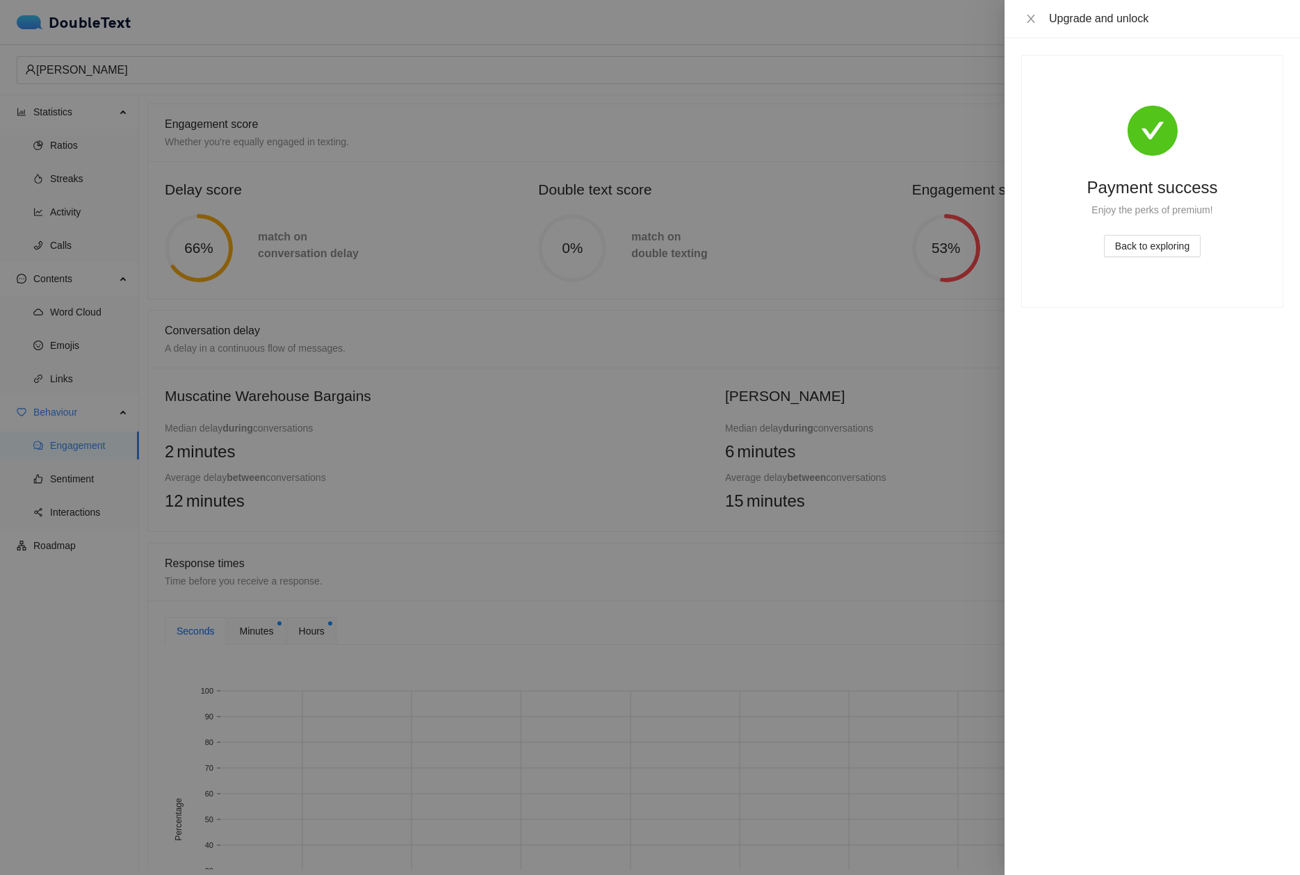
click at [813, 331] on div at bounding box center [650, 437] width 1300 height 875
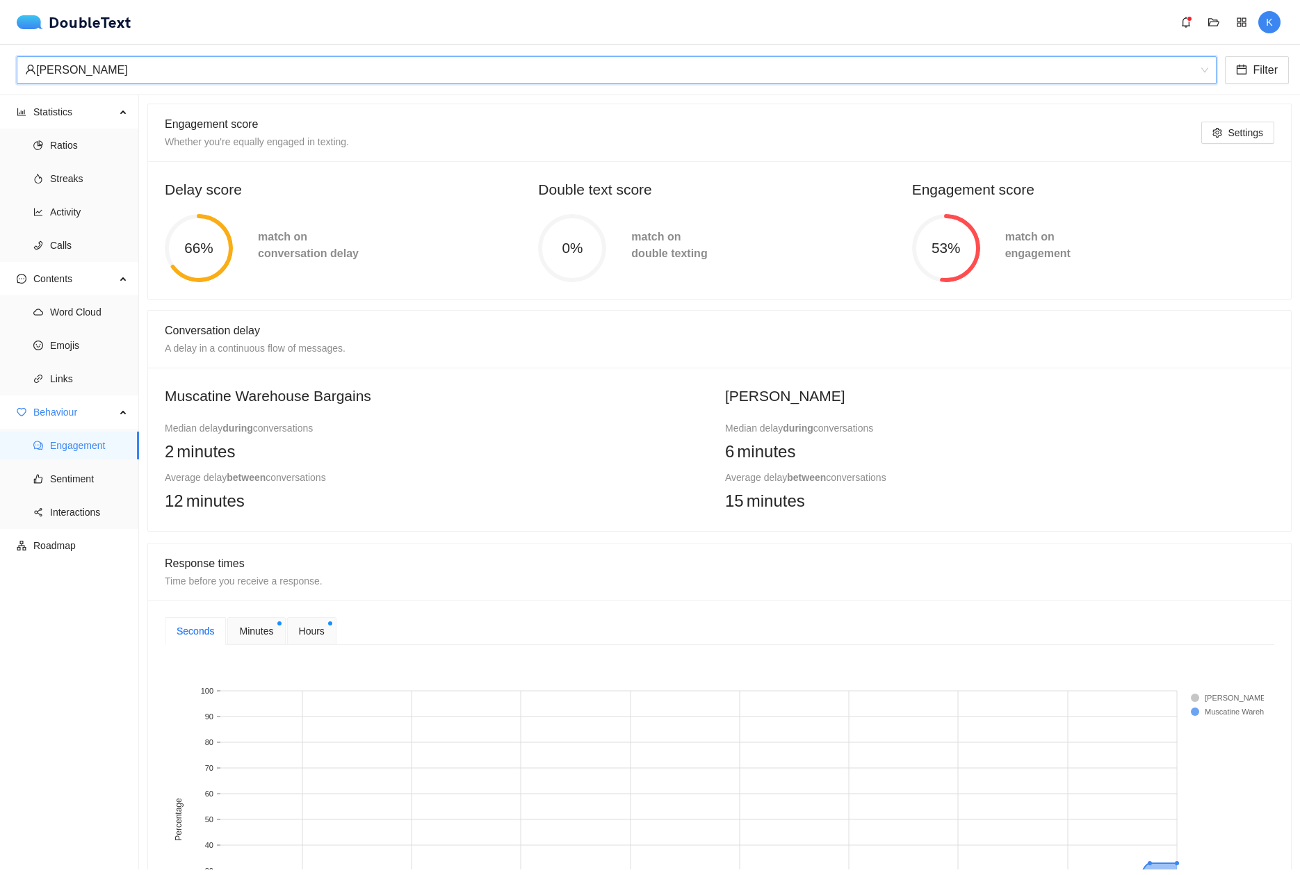
click at [111, 73] on div "[PERSON_NAME]" at bounding box center [610, 70] width 1171 height 26
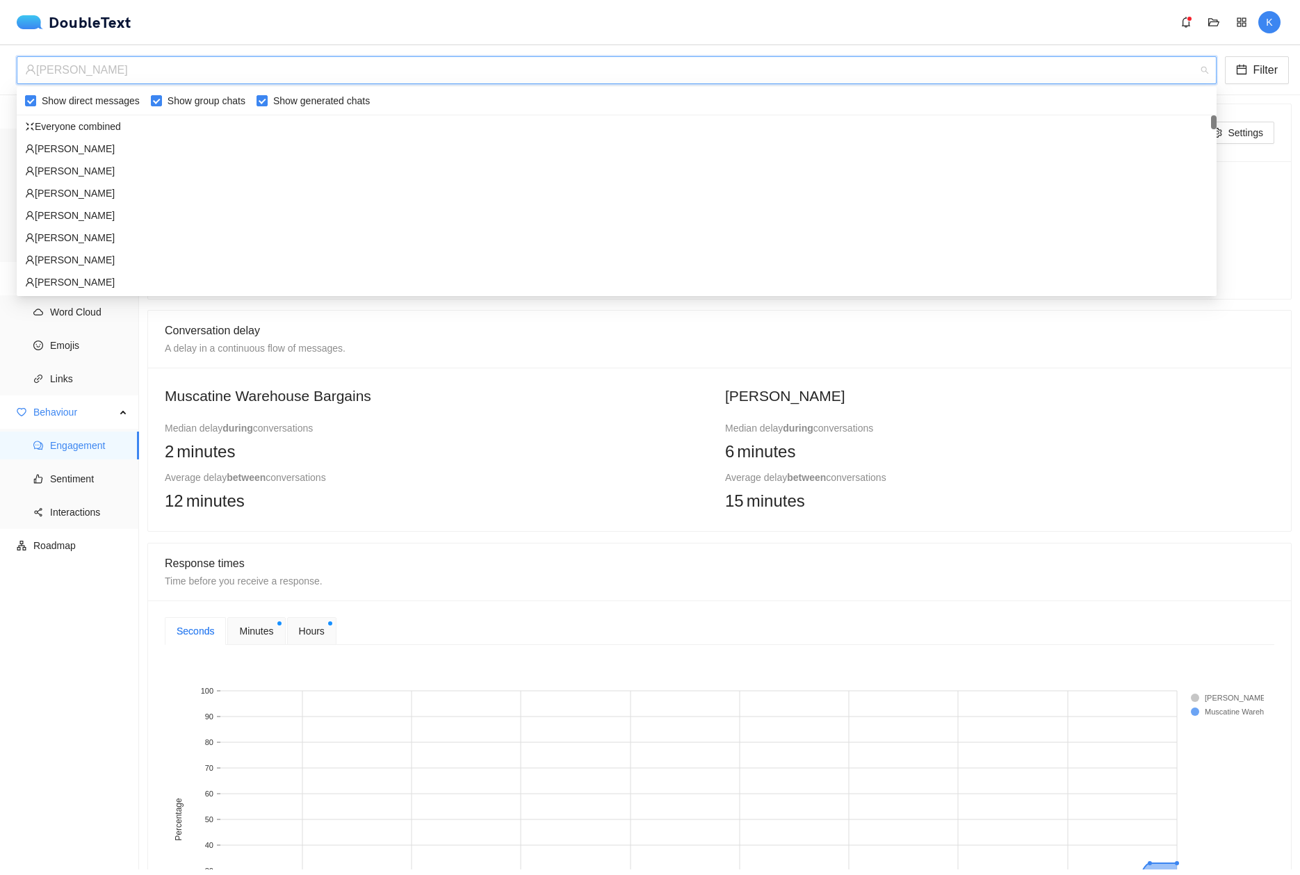
click at [83, 128] on div "Everyone combined" at bounding box center [616, 126] width 1183 height 15
click at [62, 127] on li "Statistics Ratios Streaks Activity Calls" at bounding box center [69, 180] width 138 height 164
click at [75, 124] on span "Statistics" at bounding box center [74, 112] width 82 height 28
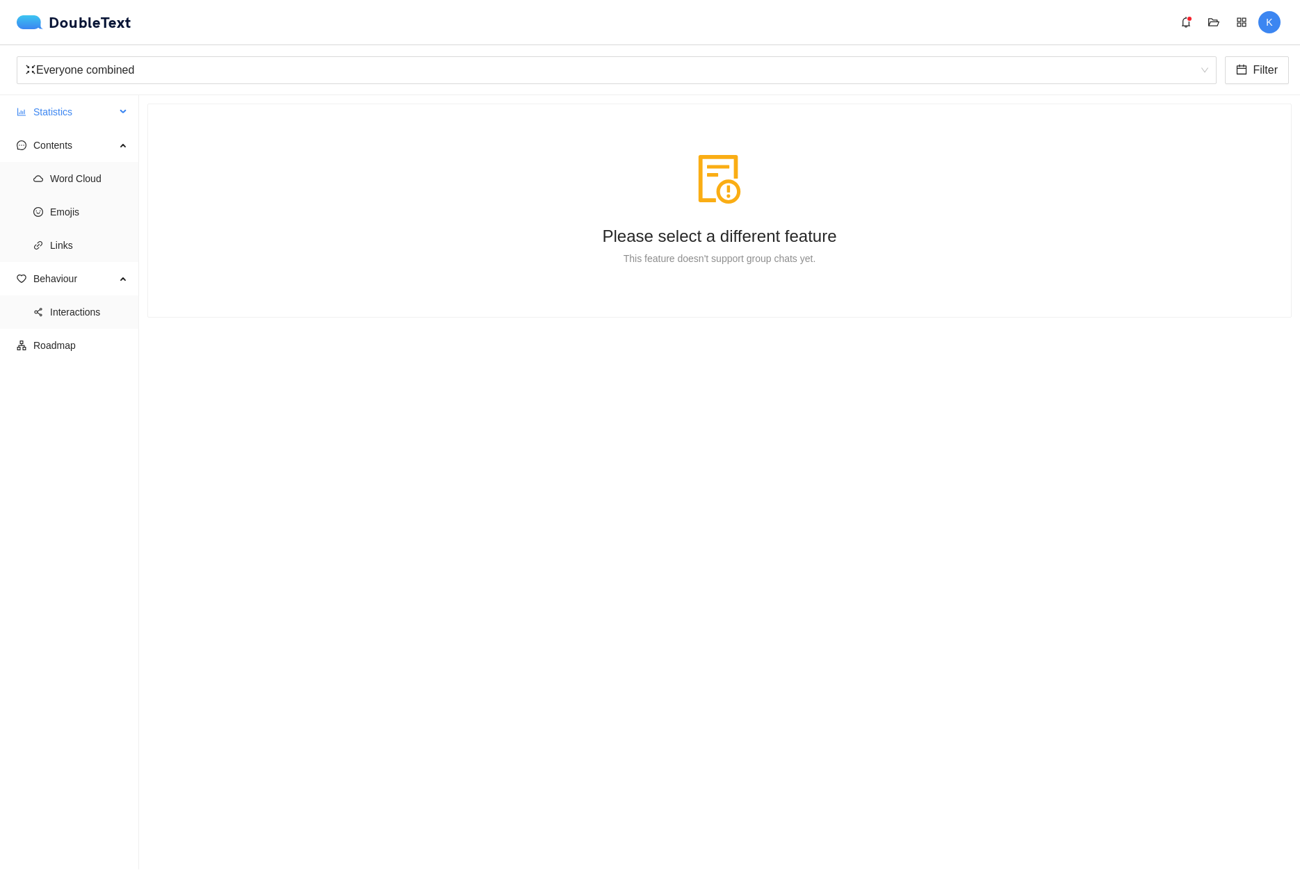
click at [73, 112] on span "Statistics" at bounding box center [74, 112] width 82 height 28
click at [73, 142] on span "Ratios" at bounding box center [89, 145] width 78 height 28
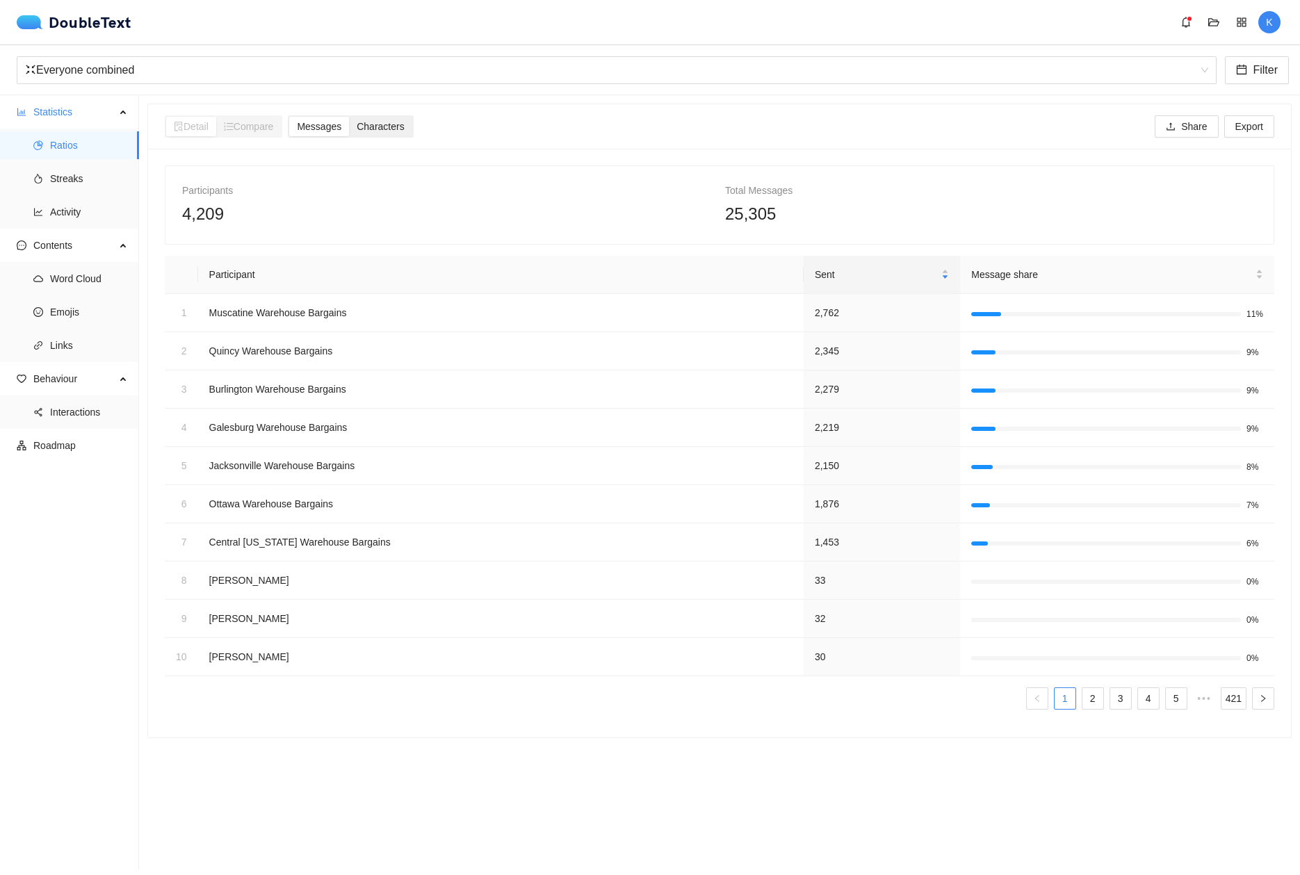
click at [364, 124] on div "Characters" at bounding box center [380, 126] width 63 height 19
click at [349, 117] on input "Characters" at bounding box center [349, 117] width 0 height 0
click at [341, 127] on span "Messages" at bounding box center [319, 126] width 44 height 11
click at [289, 117] on input "Messages" at bounding box center [289, 117] width 0 height 0
click at [63, 178] on span "Streaks" at bounding box center [89, 179] width 78 height 28
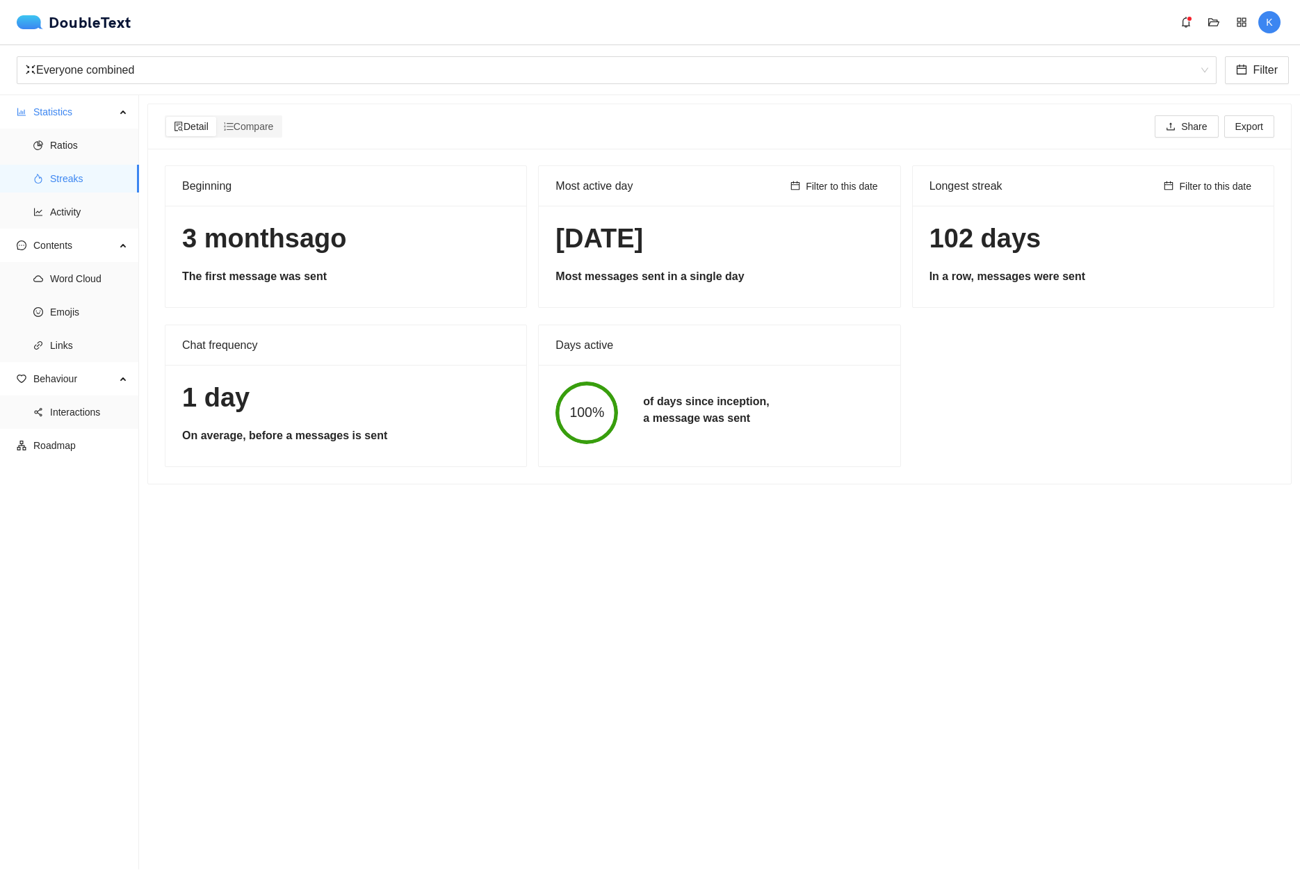
click at [240, 239] on h1 "[DATE]" at bounding box center [345, 238] width 327 height 33
click at [63, 213] on span "Activity" at bounding box center [89, 212] width 78 height 28
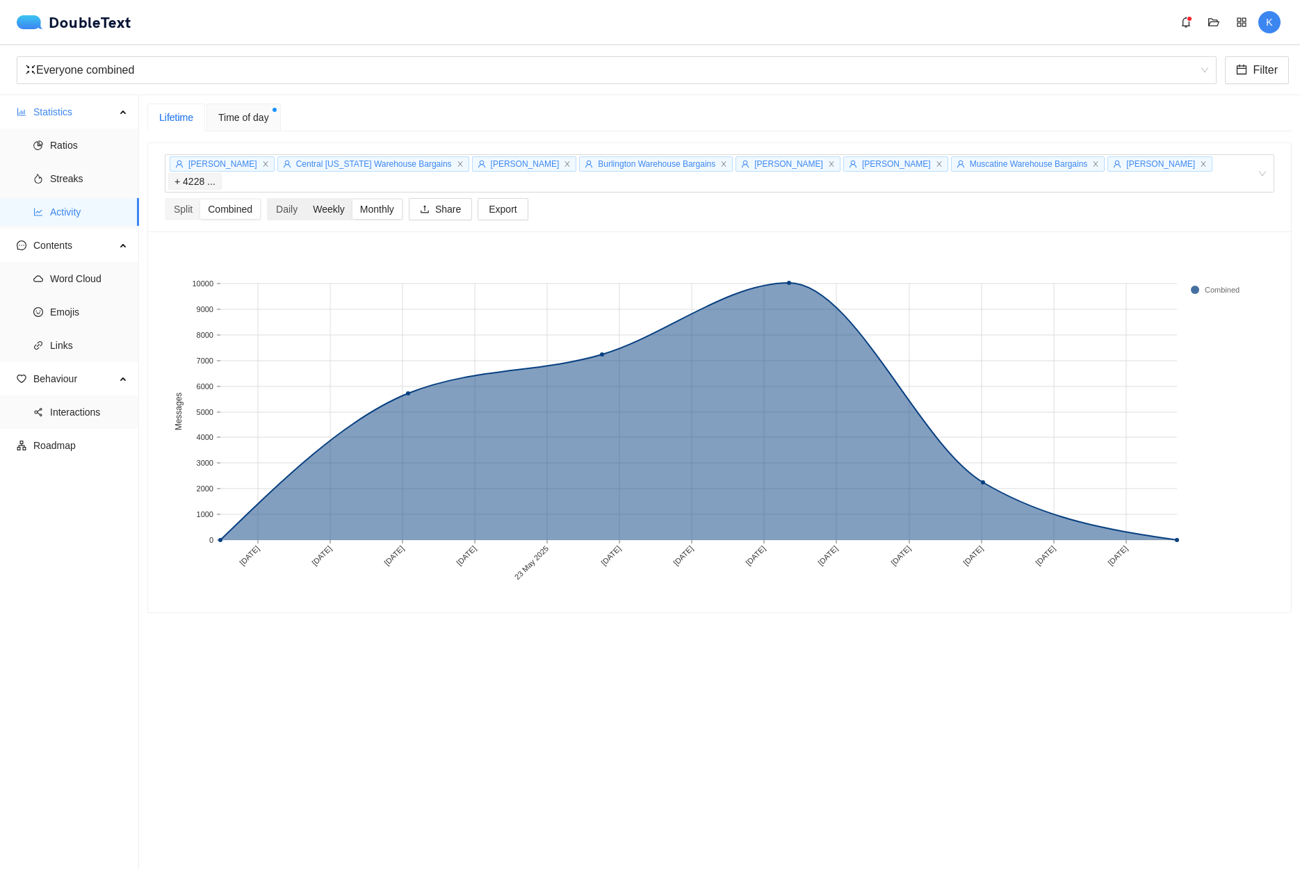
click at [324, 199] on div "Weekly" at bounding box center [328, 208] width 47 height 19
click at [305, 199] on input "Weekly" at bounding box center [305, 199] width 0 height 0
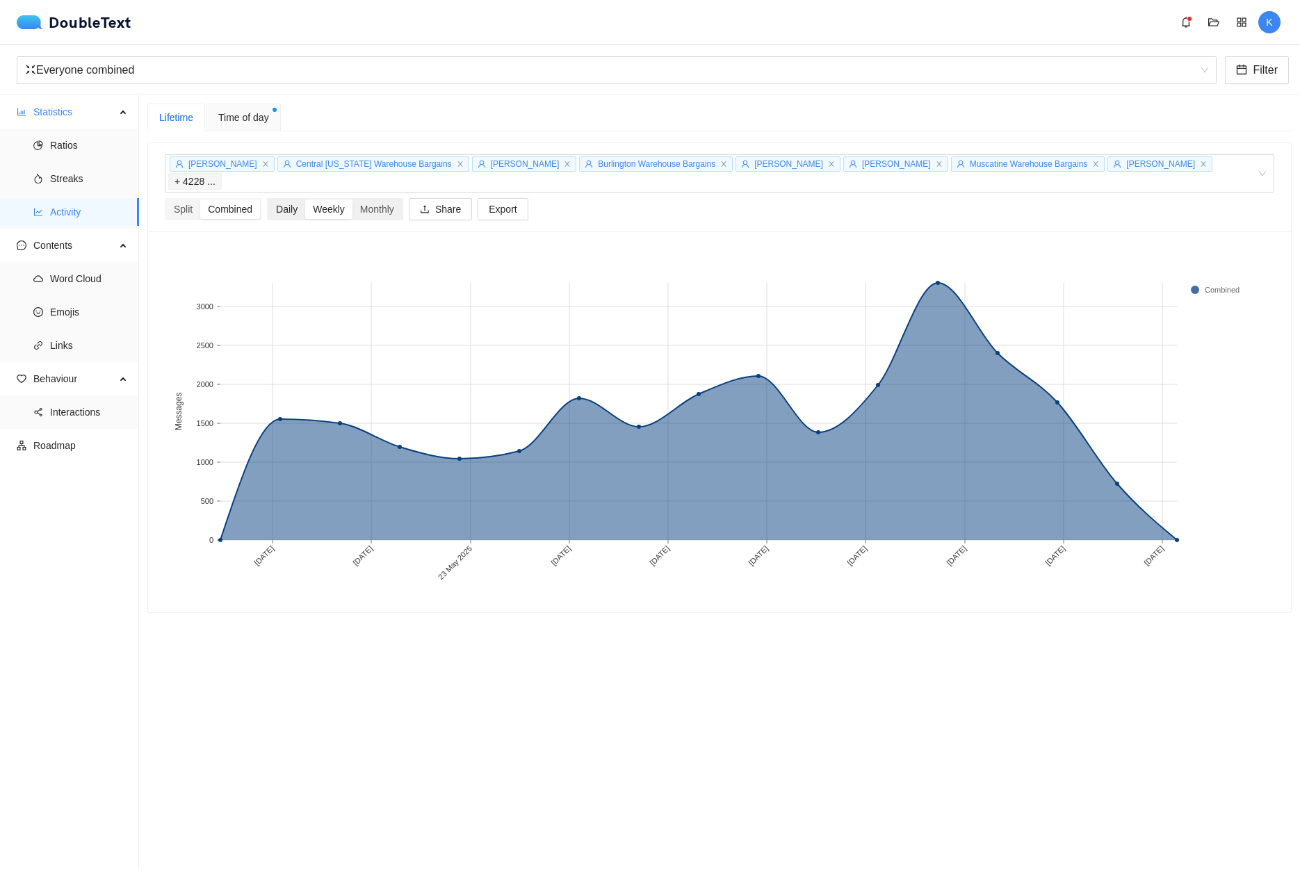
click at [293, 199] on div "Daily" at bounding box center [286, 208] width 37 height 19
click at [268, 199] on input "Daily" at bounding box center [268, 199] width 0 height 0
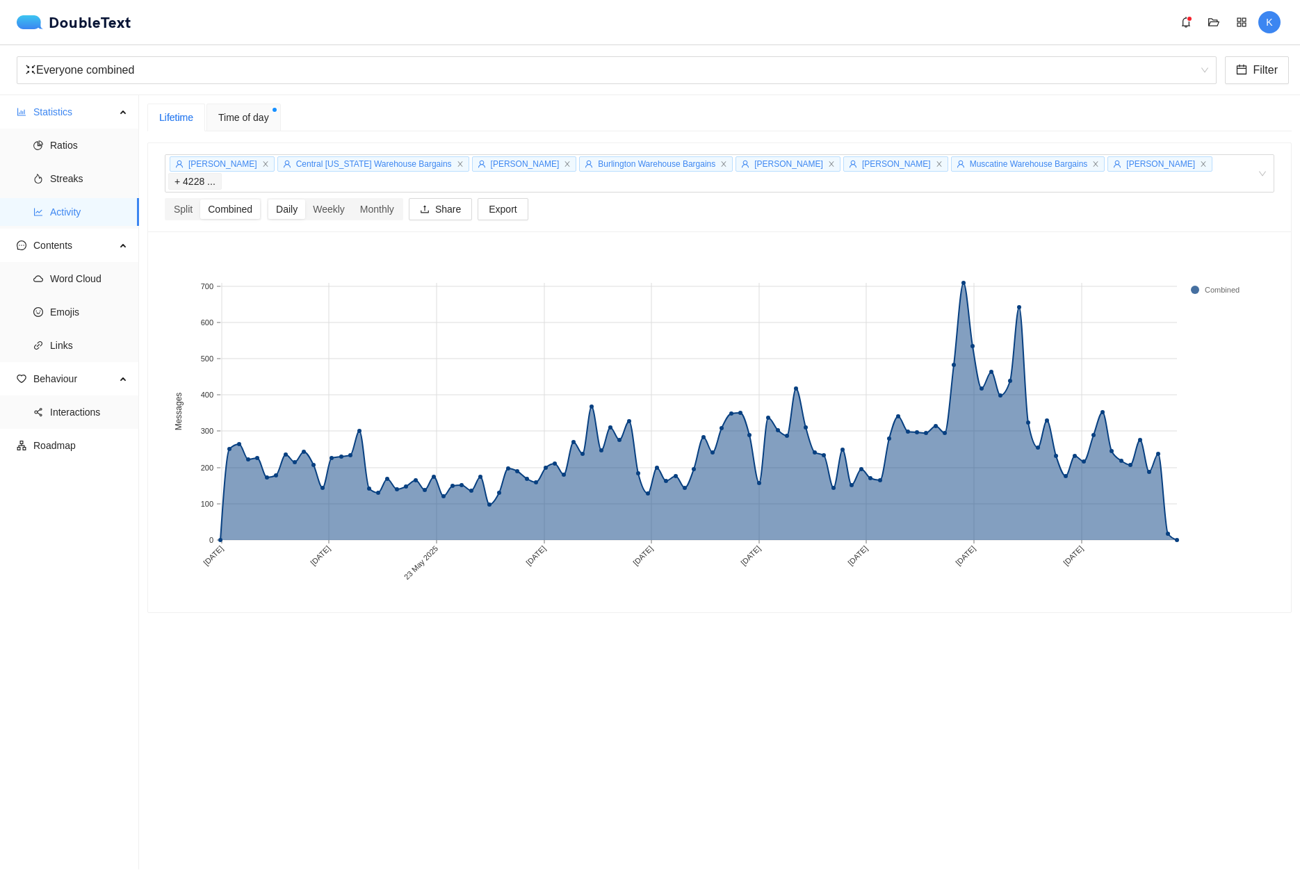
click at [222, 113] on span "Time of day" at bounding box center [243, 117] width 51 height 15
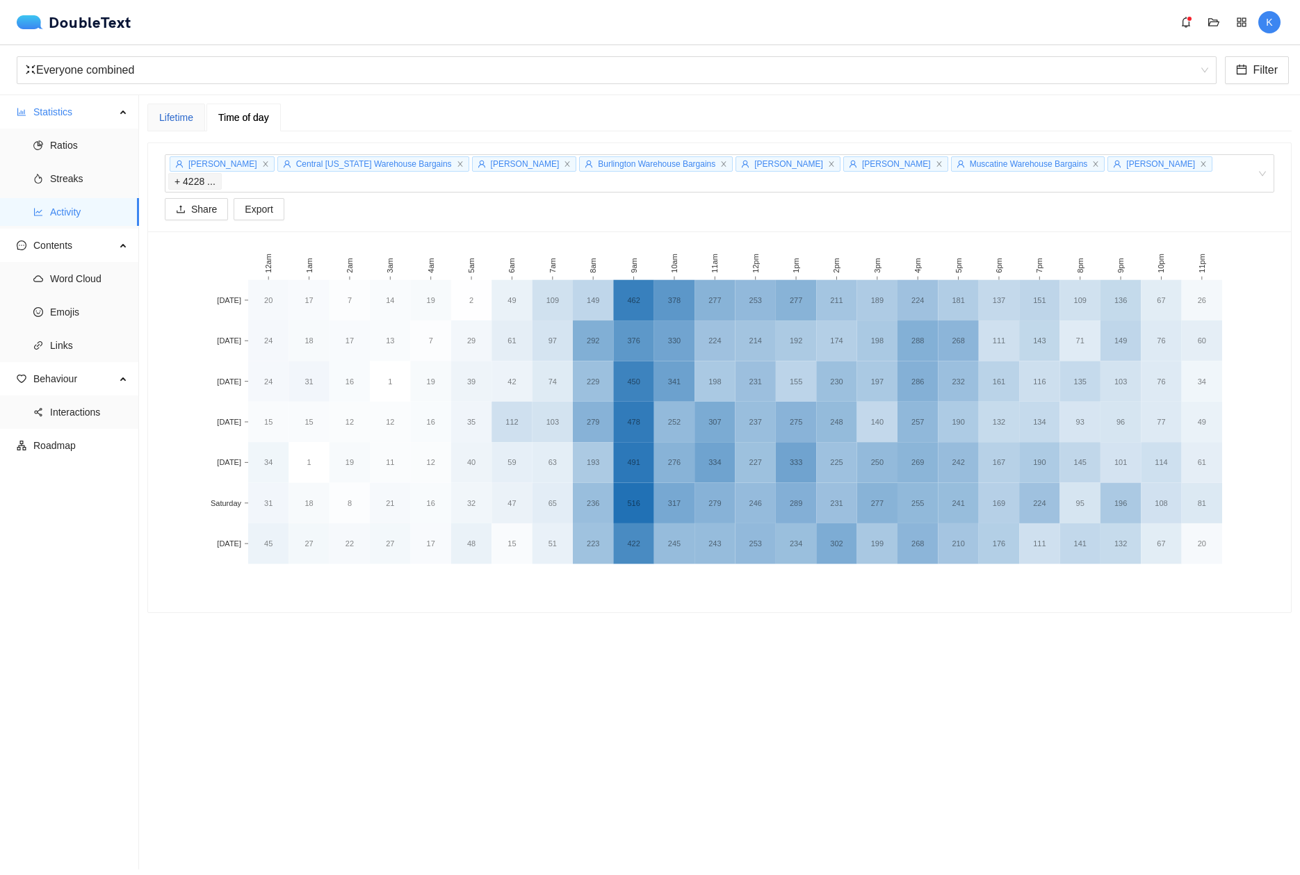
click at [193, 120] on div "Lifetime" at bounding box center [176, 117] width 34 height 15
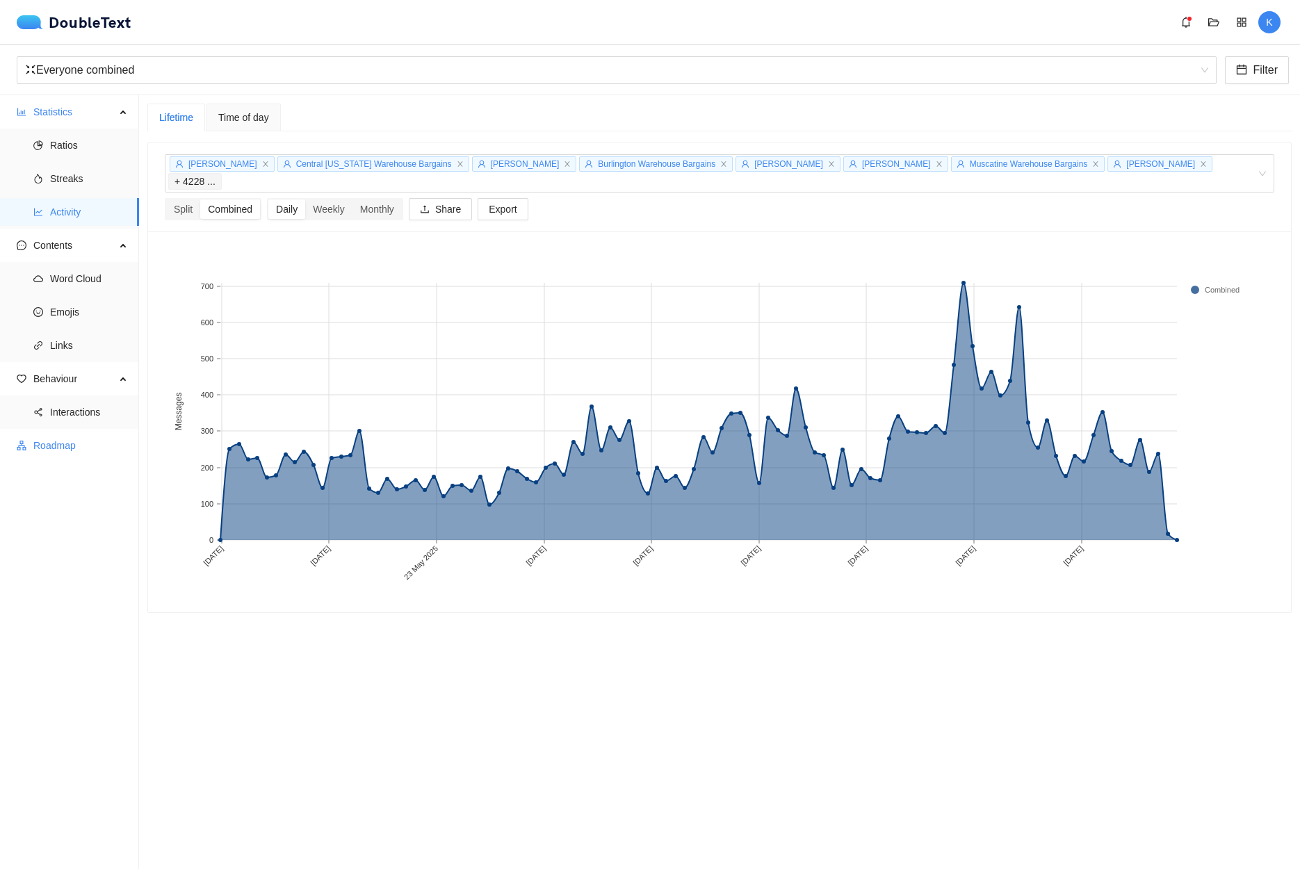
click at [74, 442] on span "Roadmap" at bounding box center [80, 446] width 95 height 28
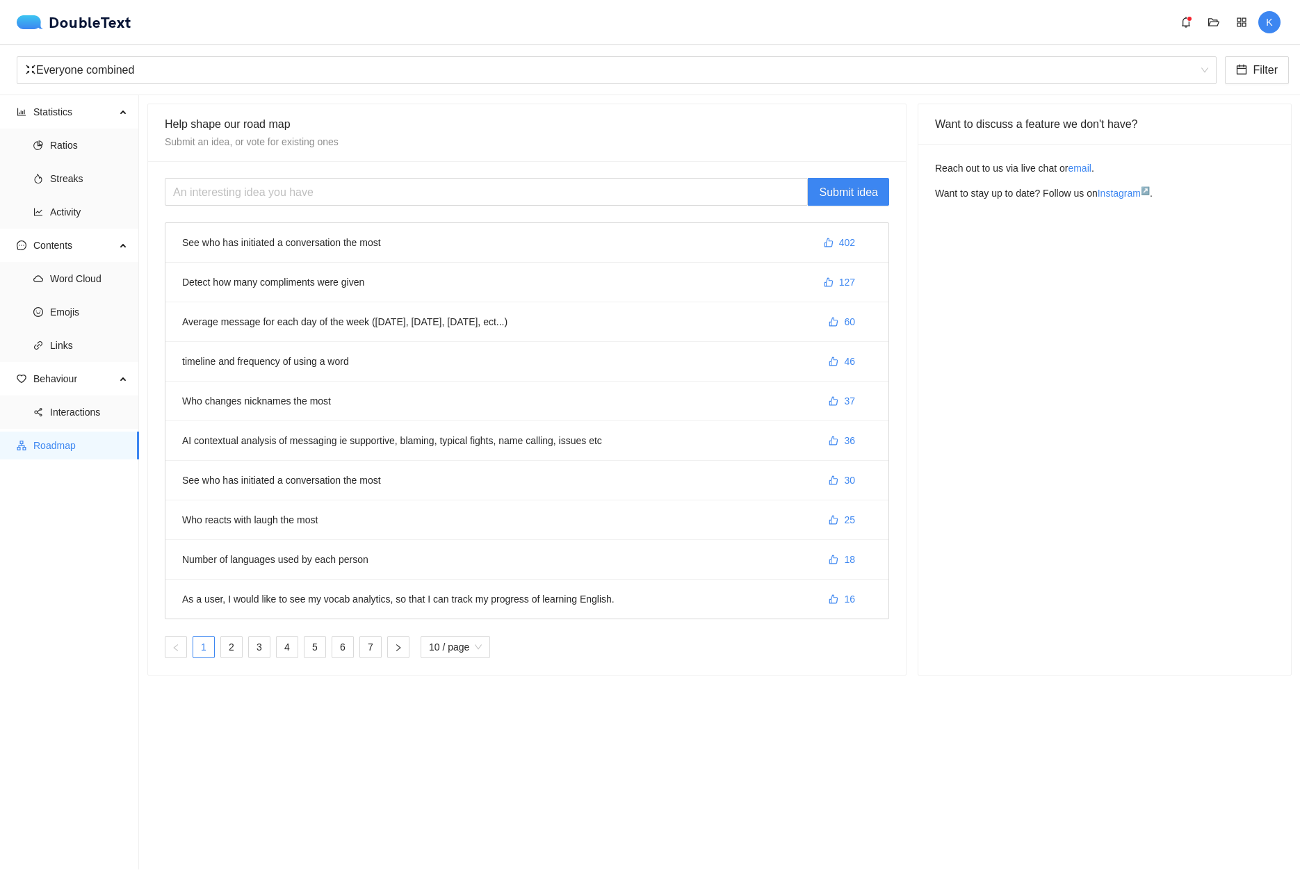
click at [598, 247] on li "See who has initiated a conversation the most 402" at bounding box center [526, 243] width 723 height 40
click at [824, 240] on button "402" at bounding box center [840, 242] width 54 height 22
click at [58, 407] on span "Interactions" at bounding box center [89, 412] width 78 height 28
click at [65, 147] on span "Ratios" at bounding box center [89, 145] width 78 height 28
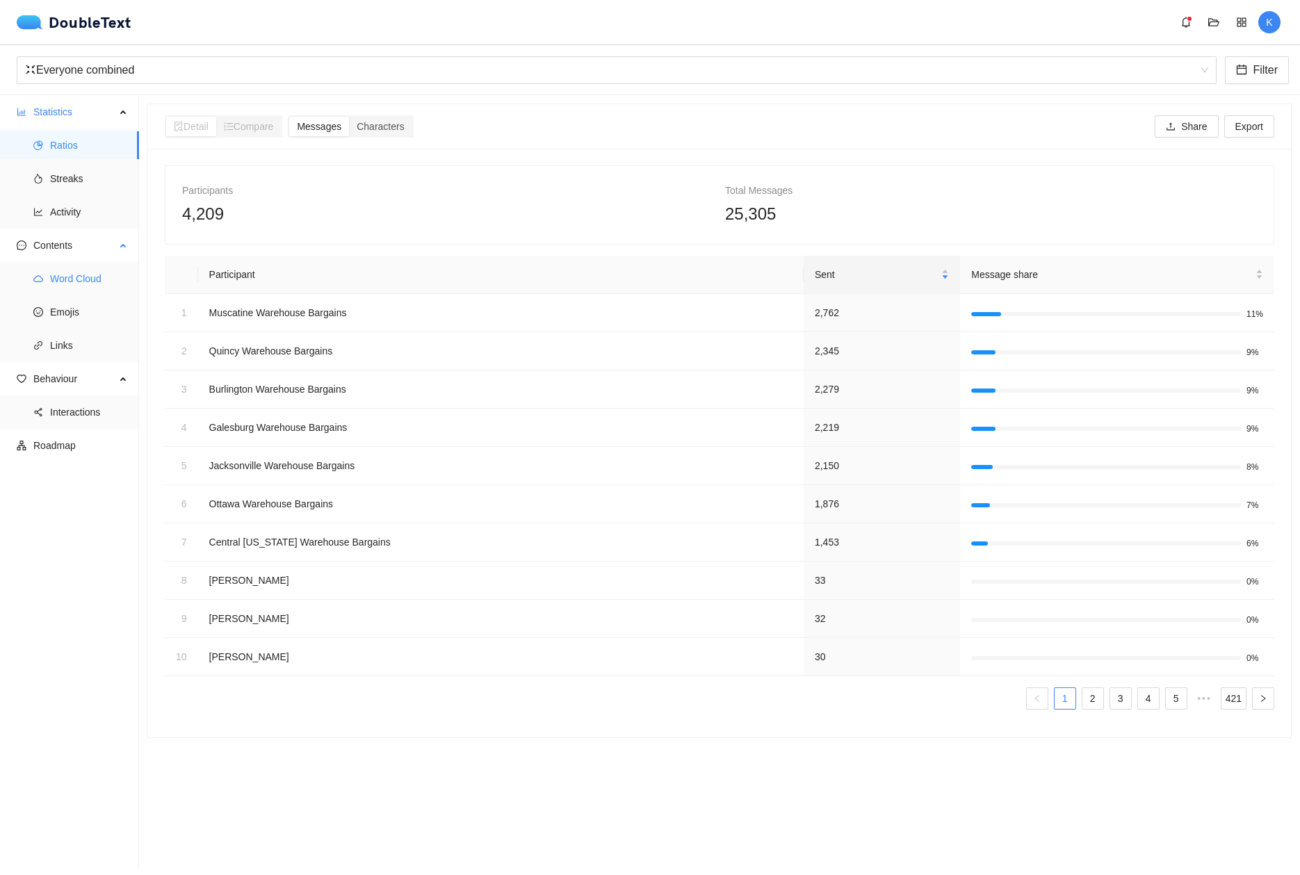
click at [84, 282] on span "Word Cloud" at bounding box center [89, 279] width 78 height 28
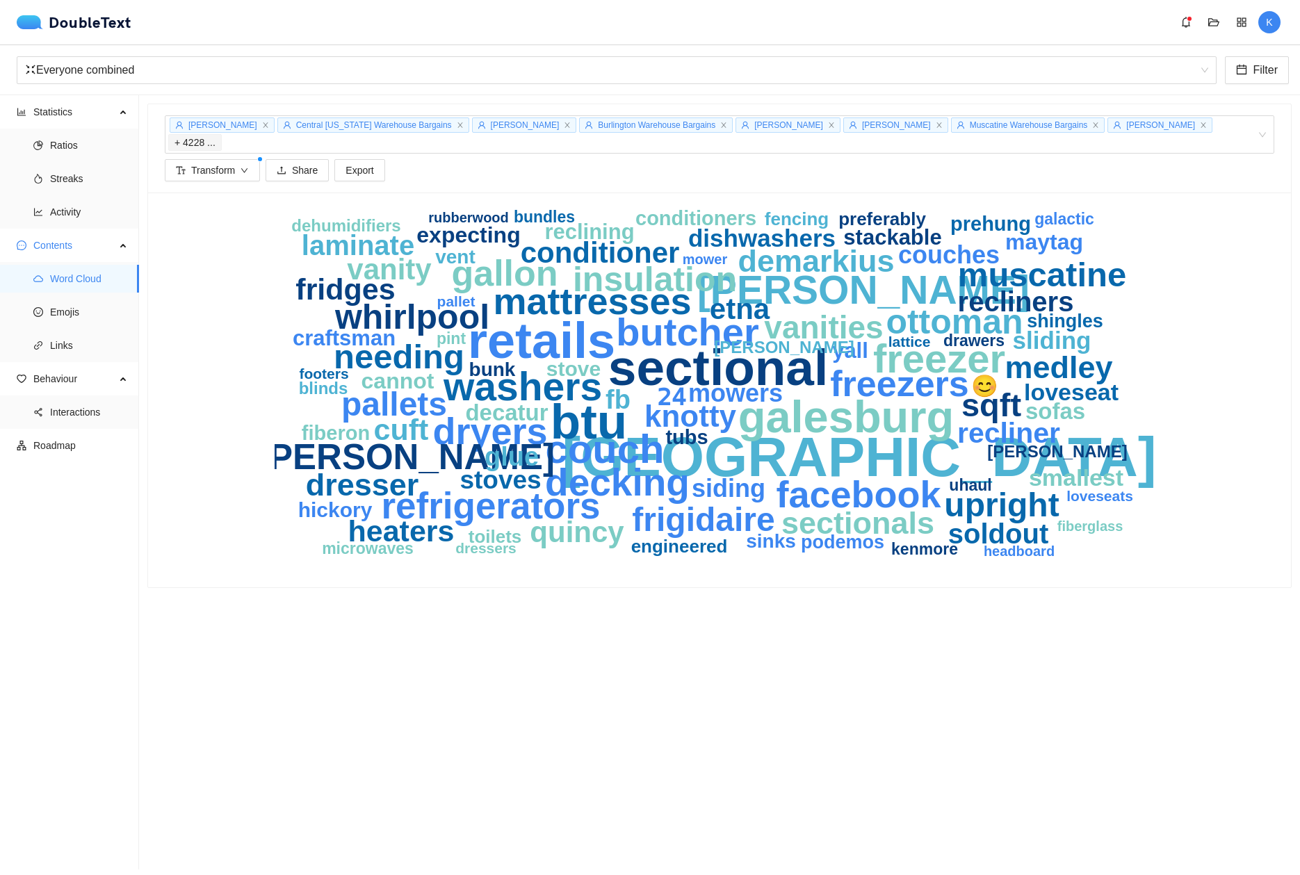
click at [690, 345] on text "sectional" at bounding box center [718, 367] width 220 height 56
click at [71, 311] on span "Emojis" at bounding box center [89, 312] width 78 height 28
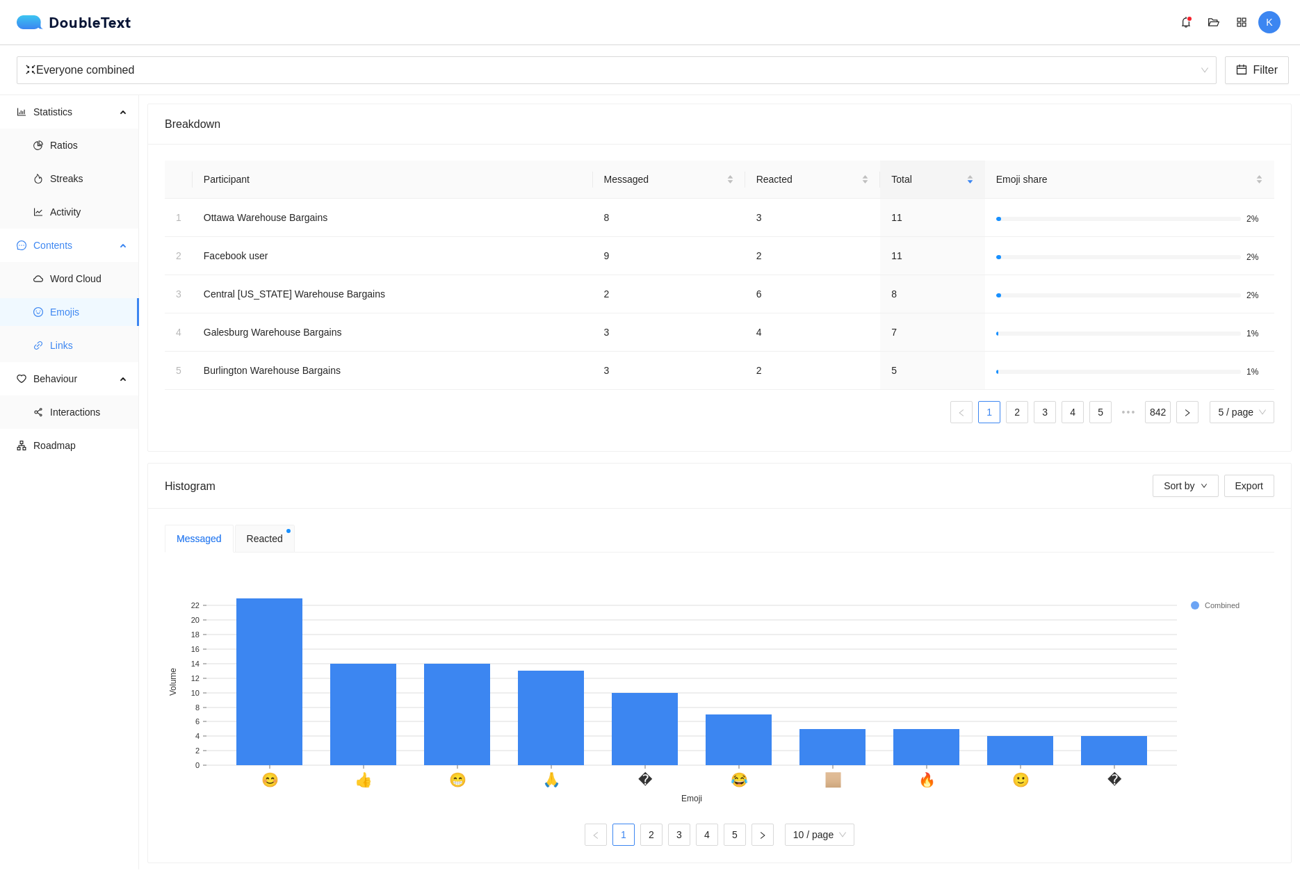
click at [72, 336] on span "Links" at bounding box center [89, 346] width 78 height 28
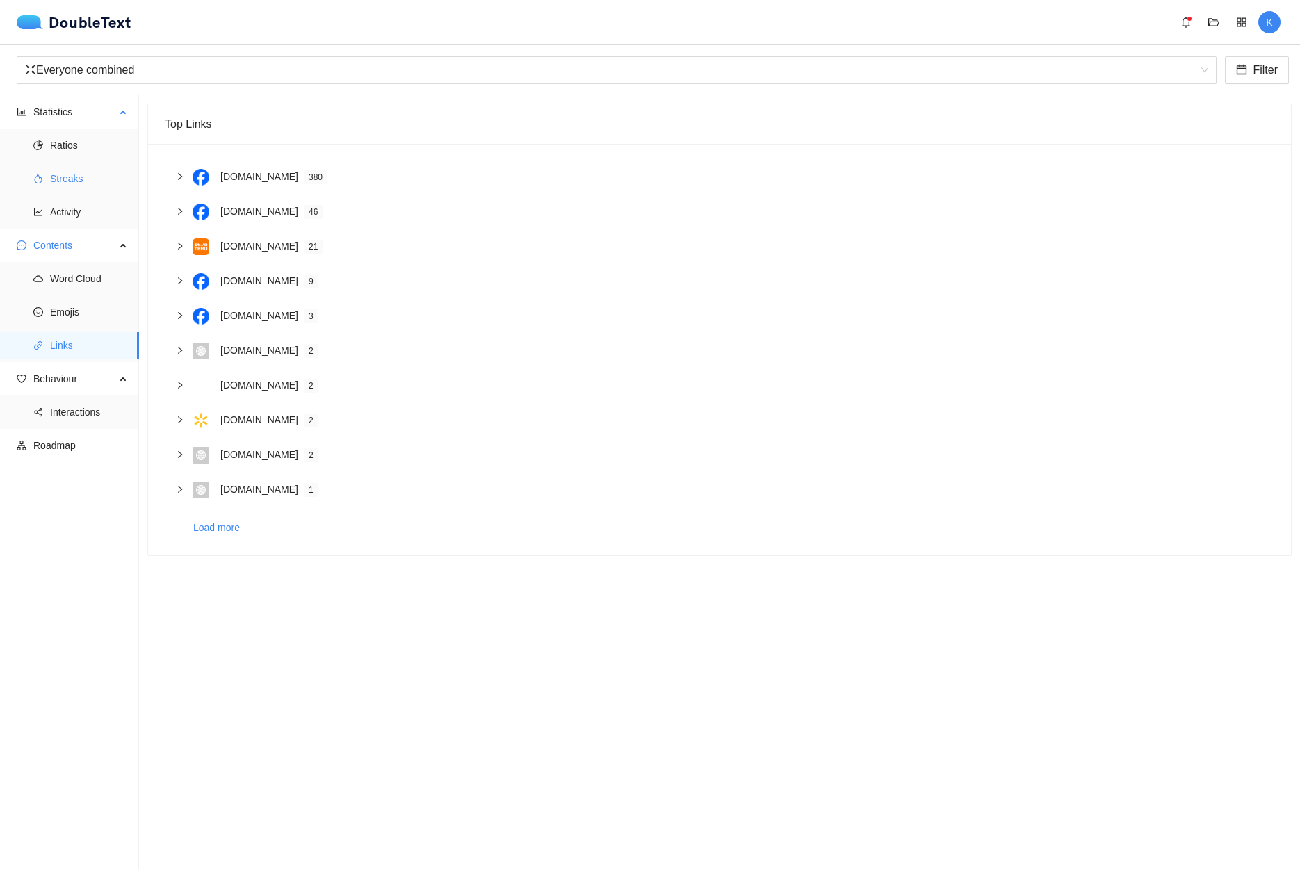
click at [50, 172] on span "Streaks" at bounding box center [89, 179] width 78 height 28
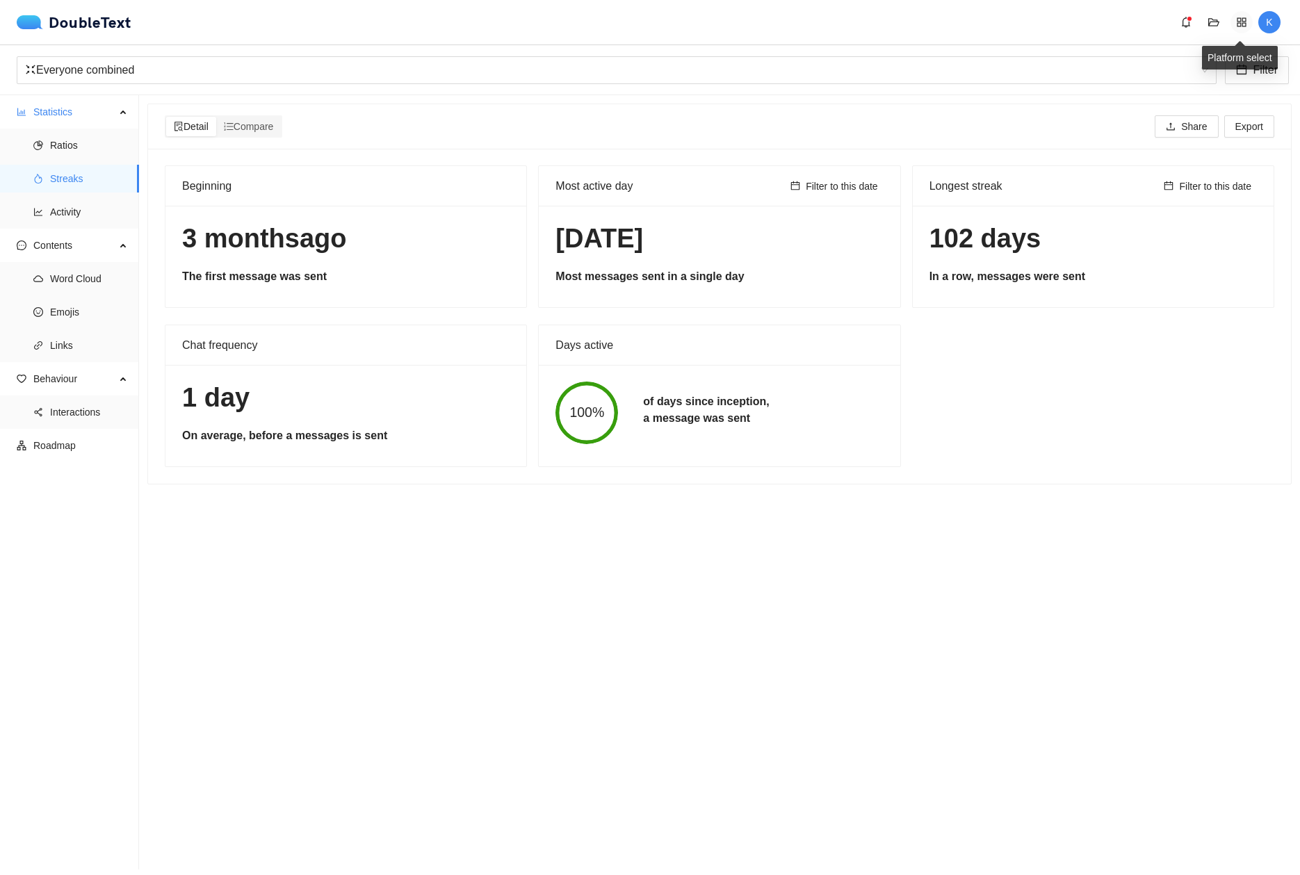
click at [1240, 26] on icon "appstore" at bounding box center [1241, 21] width 9 height 9
click at [1010, 31] on div "DoubleText K" at bounding box center [653, 22] width 1272 height 22
click at [1256, 19] on div "K" at bounding box center [1232, 22] width 114 height 22
click at [1263, 21] on span "K" at bounding box center [1269, 22] width 22 height 22
click at [915, 28] on div "DoubleText K" at bounding box center [653, 22] width 1272 height 22
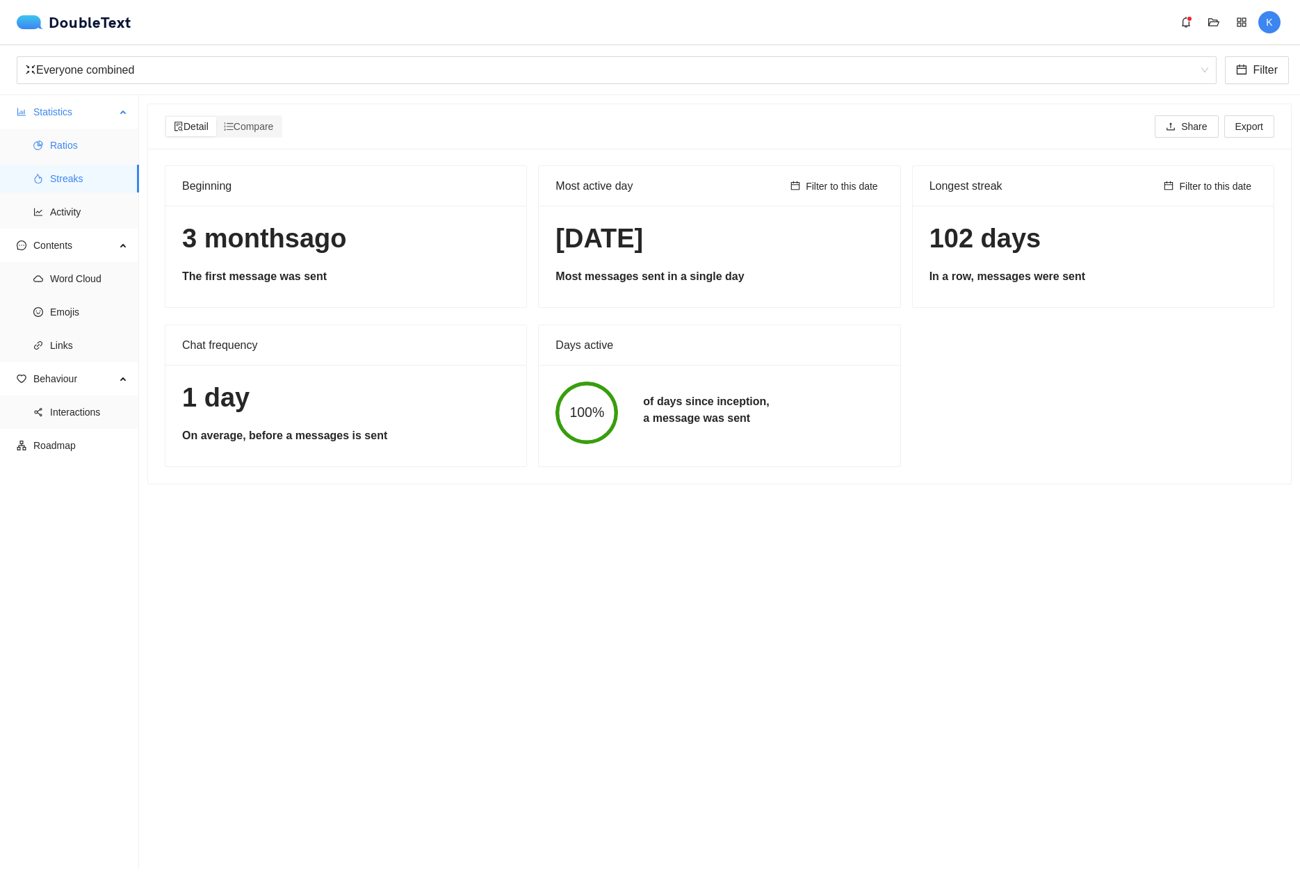
click at [79, 143] on span "Ratios" at bounding box center [89, 145] width 78 height 28
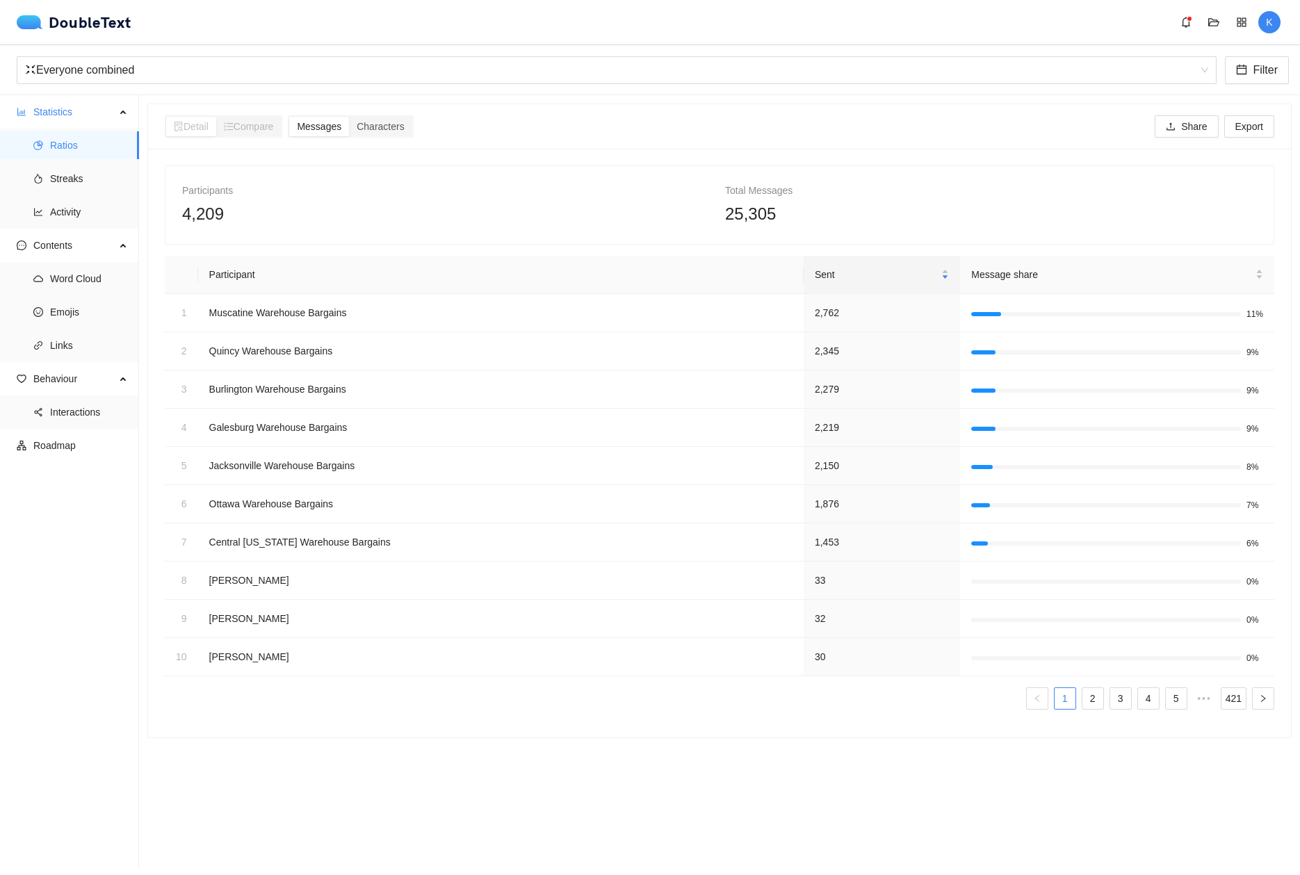
click at [268, 124] on span "Compare" at bounding box center [249, 126] width 50 height 11
click at [197, 211] on span "4,209" at bounding box center [203, 213] width 42 height 19
click at [204, 309] on td "Muscatine Warehouse Bargains" at bounding box center [500, 313] width 605 height 38
click at [218, 312] on td "Muscatine Warehouse Bargains" at bounding box center [500, 313] width 605 height 38
click at [66, 181] on span "Streaks" at bounding box center [89, 179] width 78 height 28
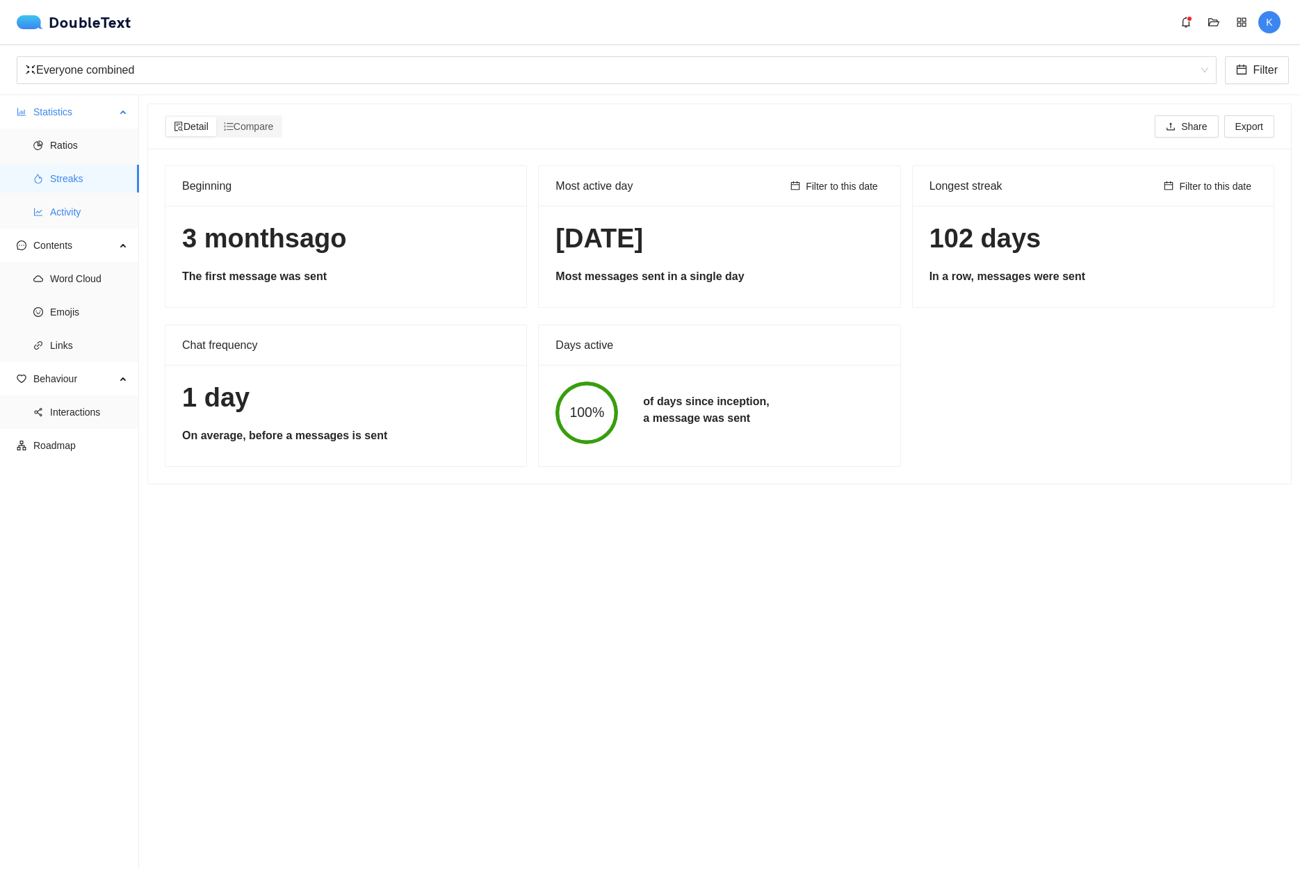
click at [60, 206] on span "Activity" at bounding box center [89, 212] width 78 height 28
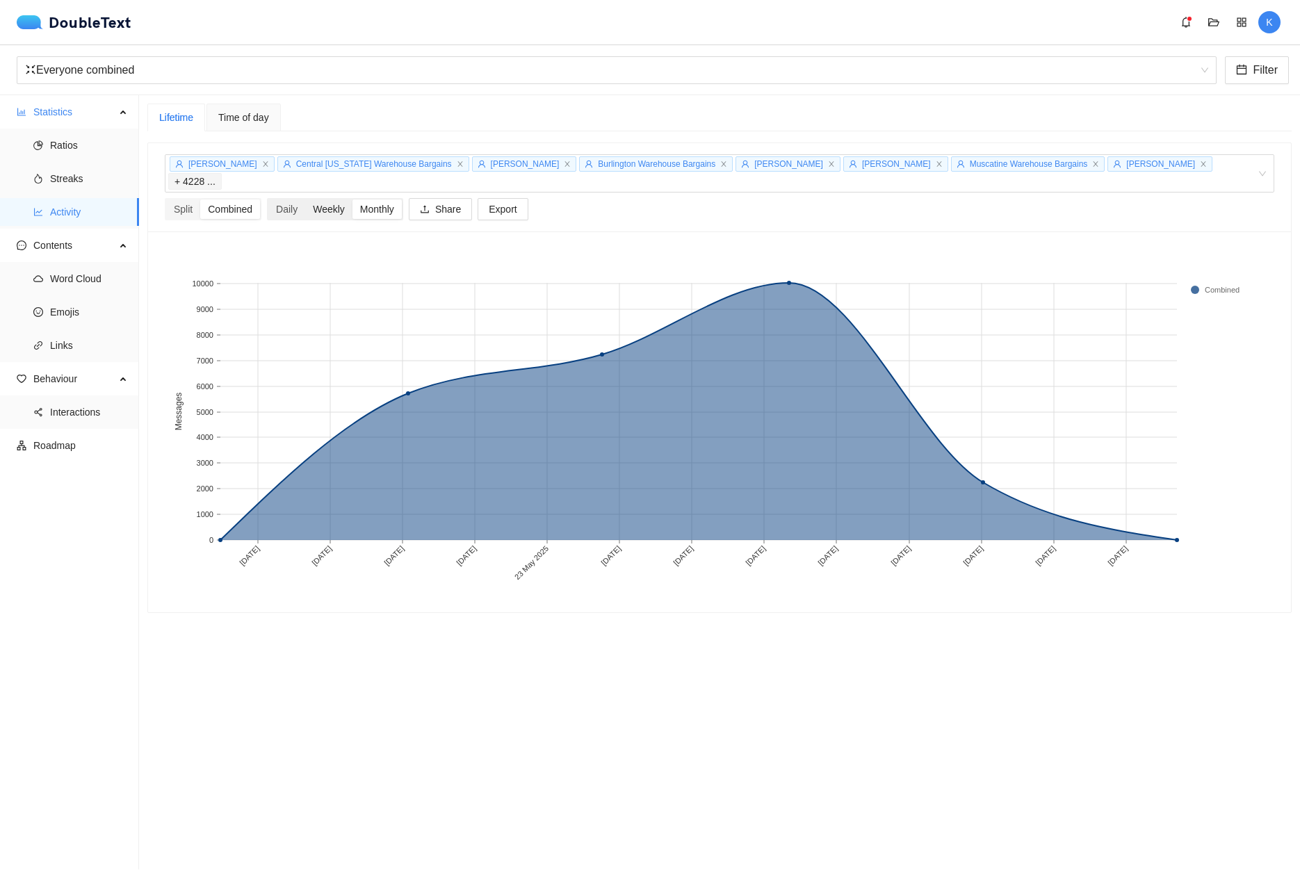
click at [327, 199] on div "Weekly" at bounding box center [328, 208] width 47 height 19
click at [305, 199] on input "Weekly" at bounding box center [305, 199] width 0 height 0
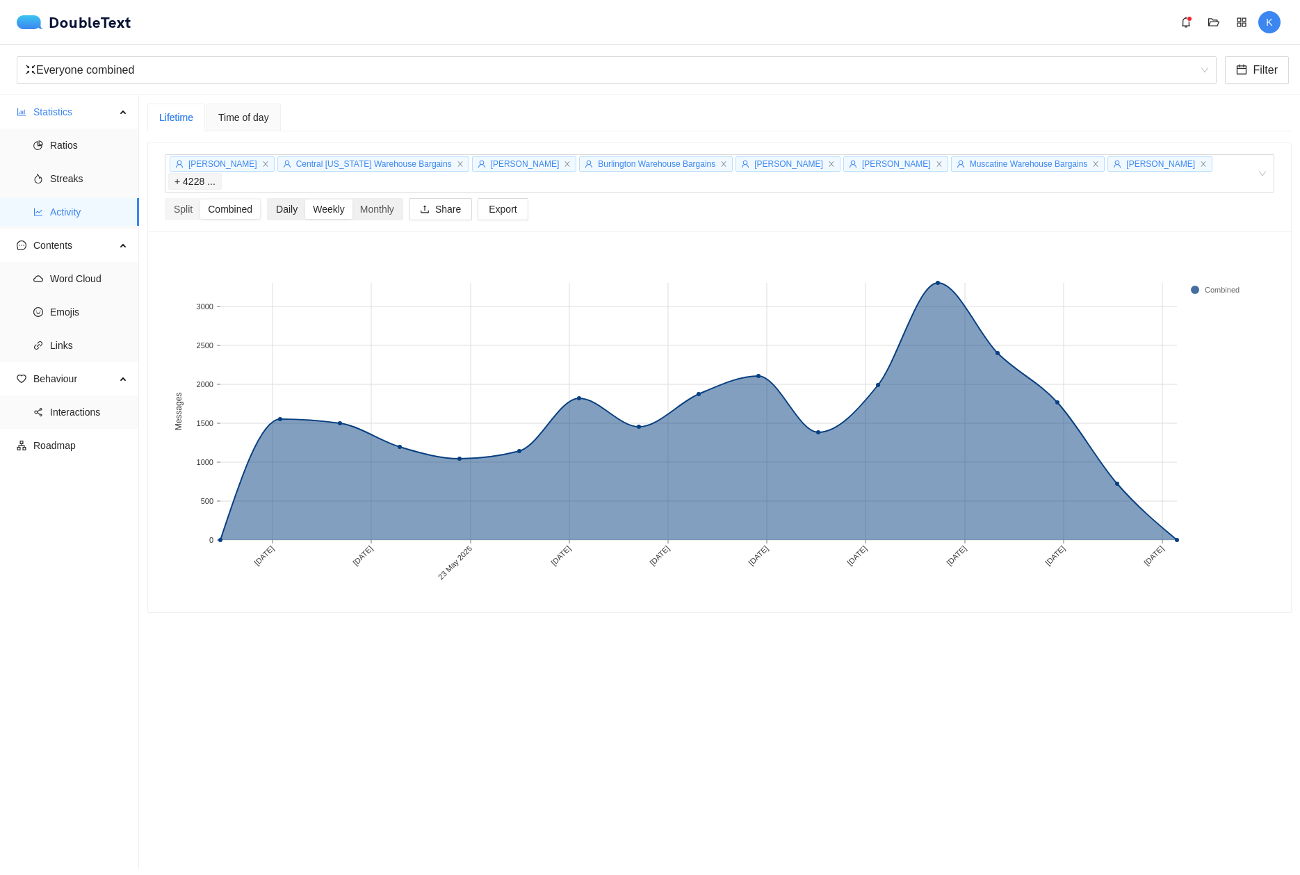
click at [305, 199] on div "Daily" at bounding box center [286, 208] width 37 height 19
click at [268, 199] on input "Daily" at bounding box center [268, 199] width 0 height 0
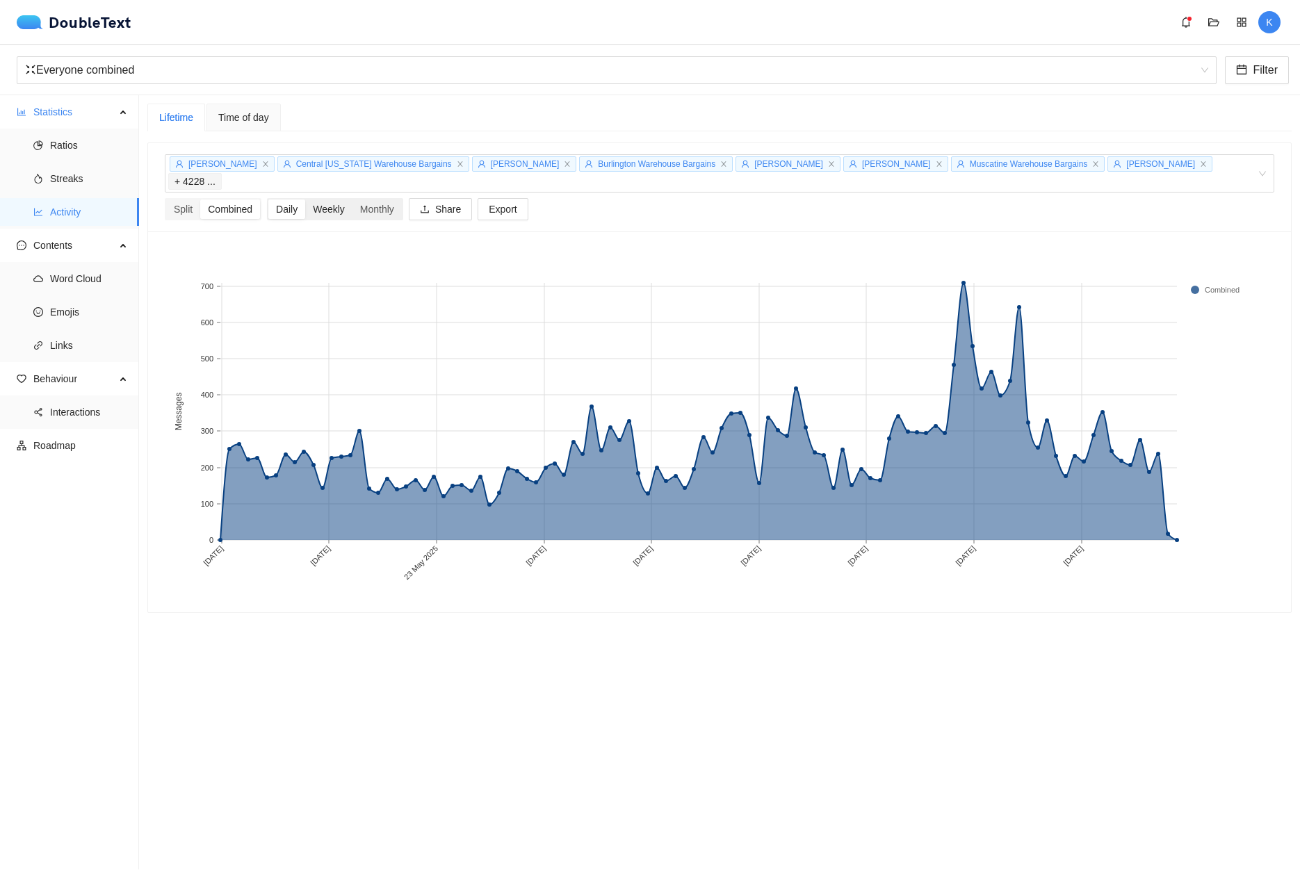
click at [329, 199] on div "Weekly" at bounding box center [328, 208] width 47 height 19
click at [305, 199] on input "Weekly" at bounding box center [305, 199] width 0 height 0
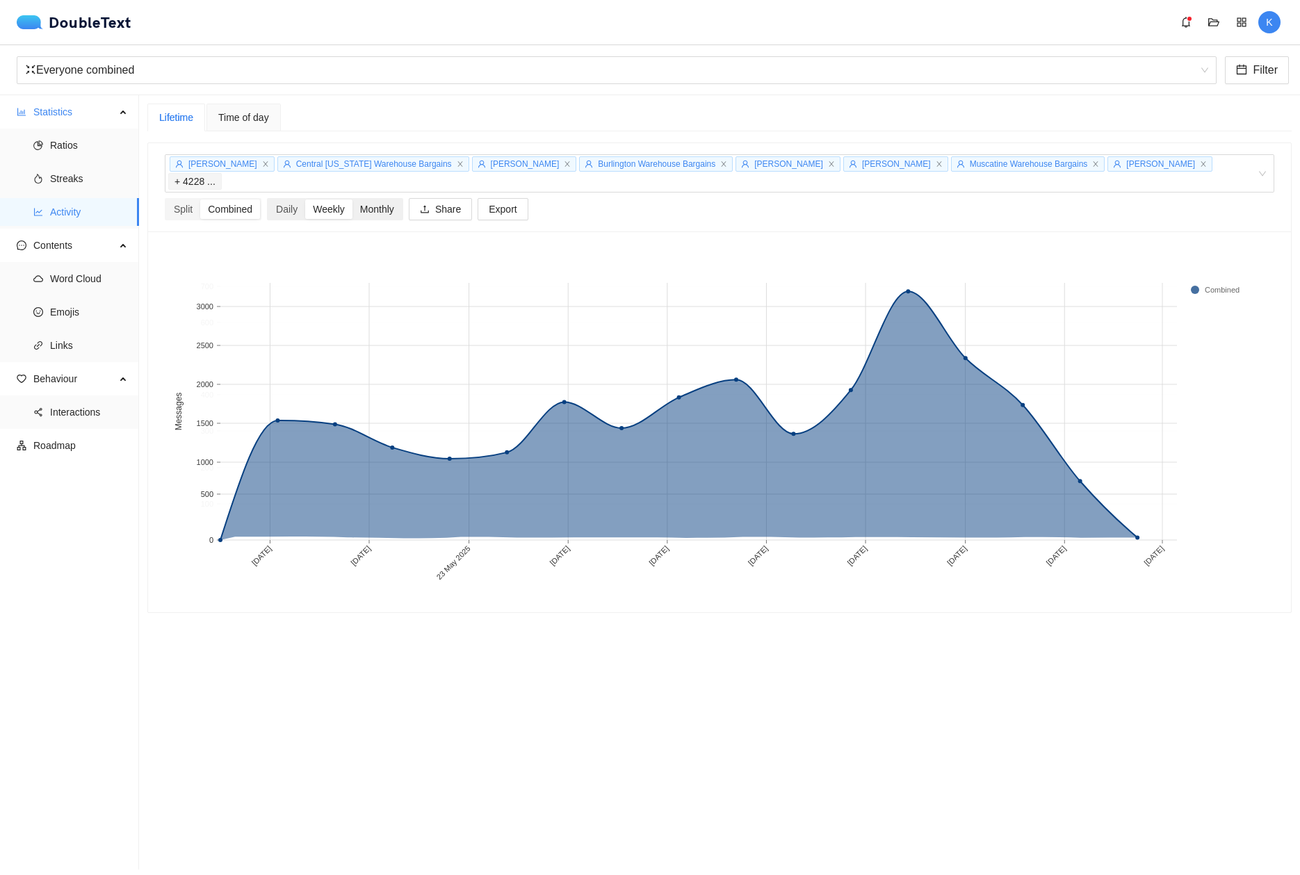
click at [377, 199] on div "Monthly" at bounding box center [376, 208] width 49 height 19
click at [352, 199] on input "Monthly" at bounding box center [352, 199] width 0 height 0
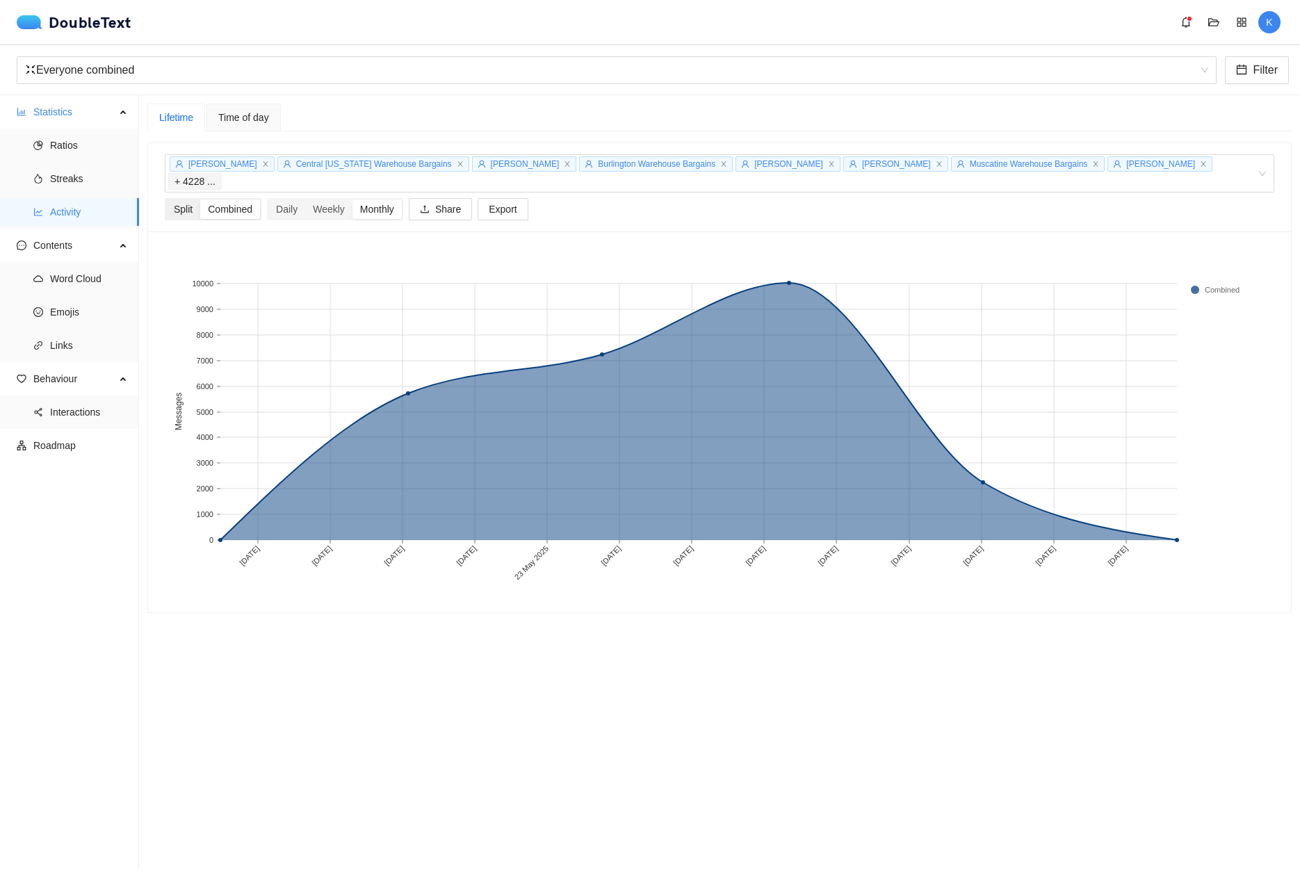
drag, startPoint x: 193, startPoint y: 195, endPoint x: 171, endPoint y: 190, distance: 22.8
click at [193, 199] on div "Split" at bounding box center [183, 208] width 34 height 19
click at [166, 199] on input "Split" at bounding box center [166, 199] width 0 height 0
click at [245, 199] on div "Combined" at bounding box center [230, 208] width 60 height 19
click at [200, 199] on input "Combined" at bounding box center [200, 199] width 0 height 0
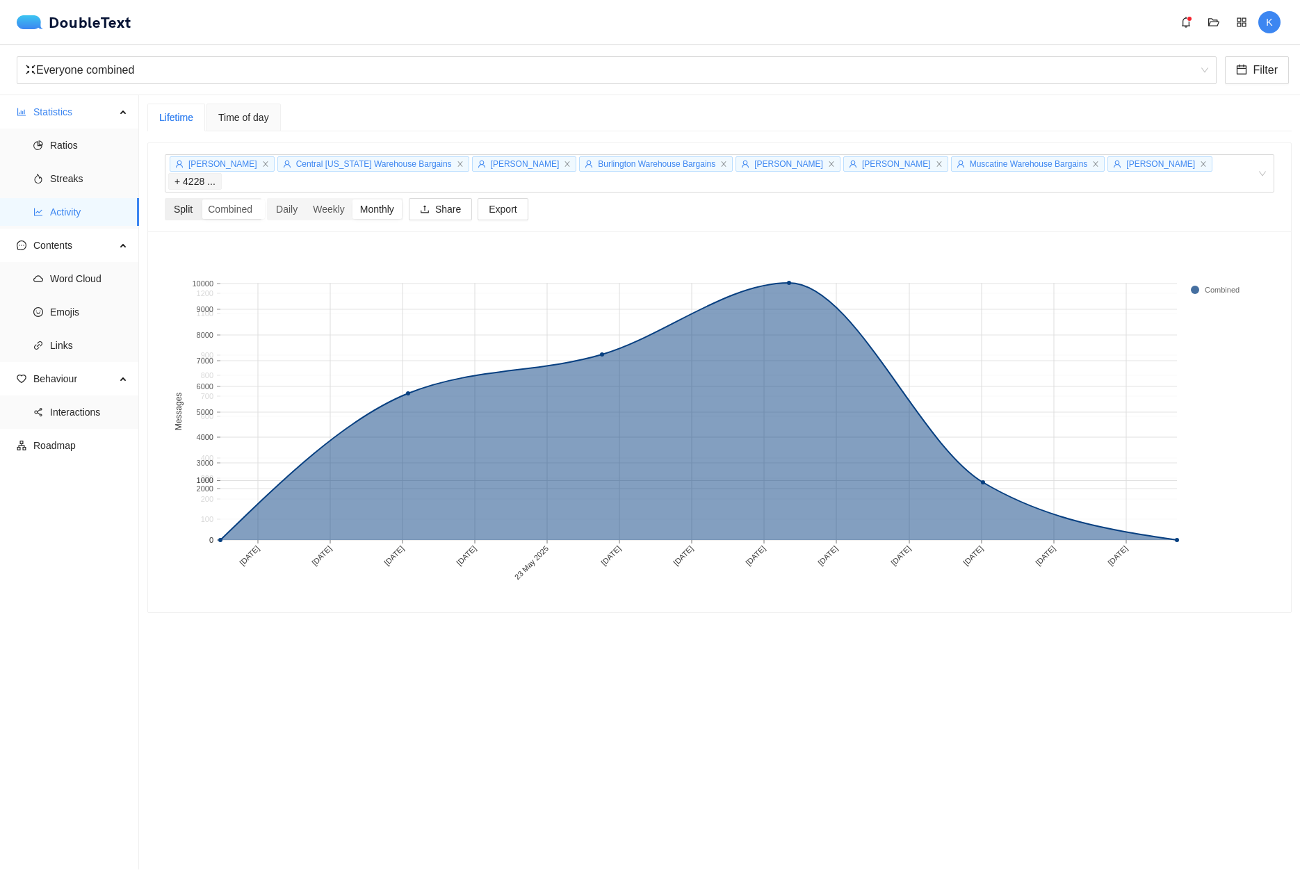
click at [169, 199] on div "Split" at bounding box center [183, 208] width 34 height 19
click at [166, 199] on input "Split" at bounding box center [166, 199] width 0 height 0
click at [169, 199] on div "Split" at bounding box center [183, 208] width 34 height 19
click at [166, 199] on input "Split" at bounding box center [166, 199] width 0 height 0
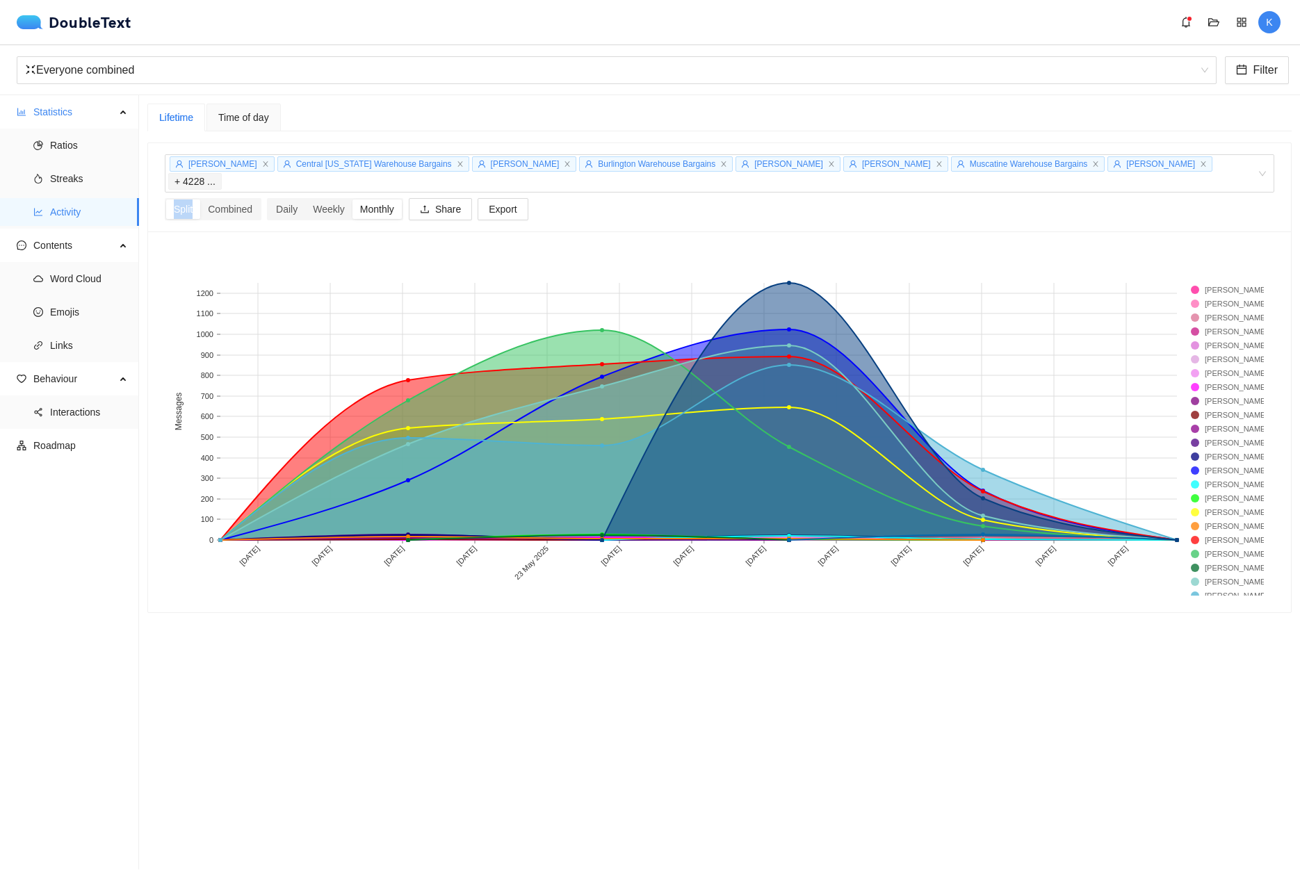
click at [372, 625] on section "Lifetime Time of day [PERSON_NAME] Central [US_STATE] Warehouse Bargains [PERSO…" at bounding box center [719, 482] width 1161 height 774
